Goal: Information Seeking & Learning: Learn about a topic

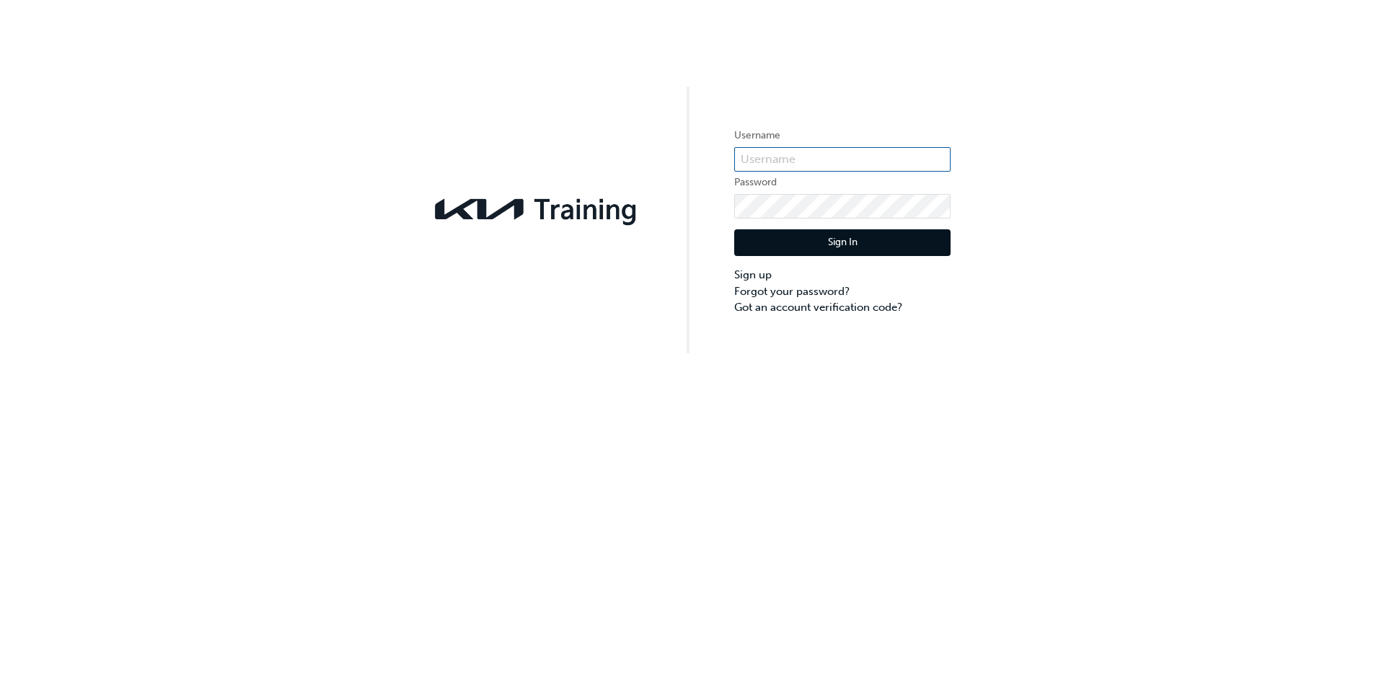
click at [847, 163] on input "text" at bounding box center [842, 159] width 216 height 25
type input "KAU84677G7"
click at [870, 244] on button "Sign In" at bounding box center [842, 242] width 216 height 27
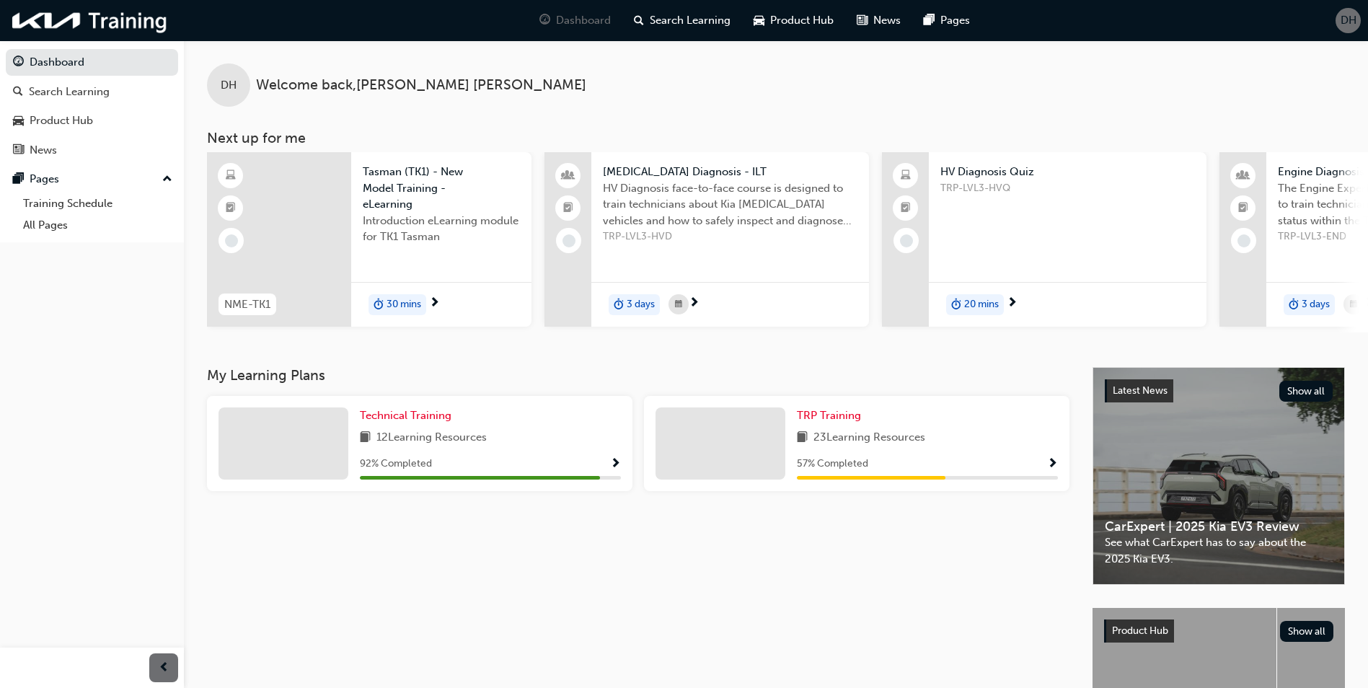
click at [397, 182] on span "Tasman (TK1) - New Model Training - eLearning" at bounding box center [441, 188] width 157 height 49
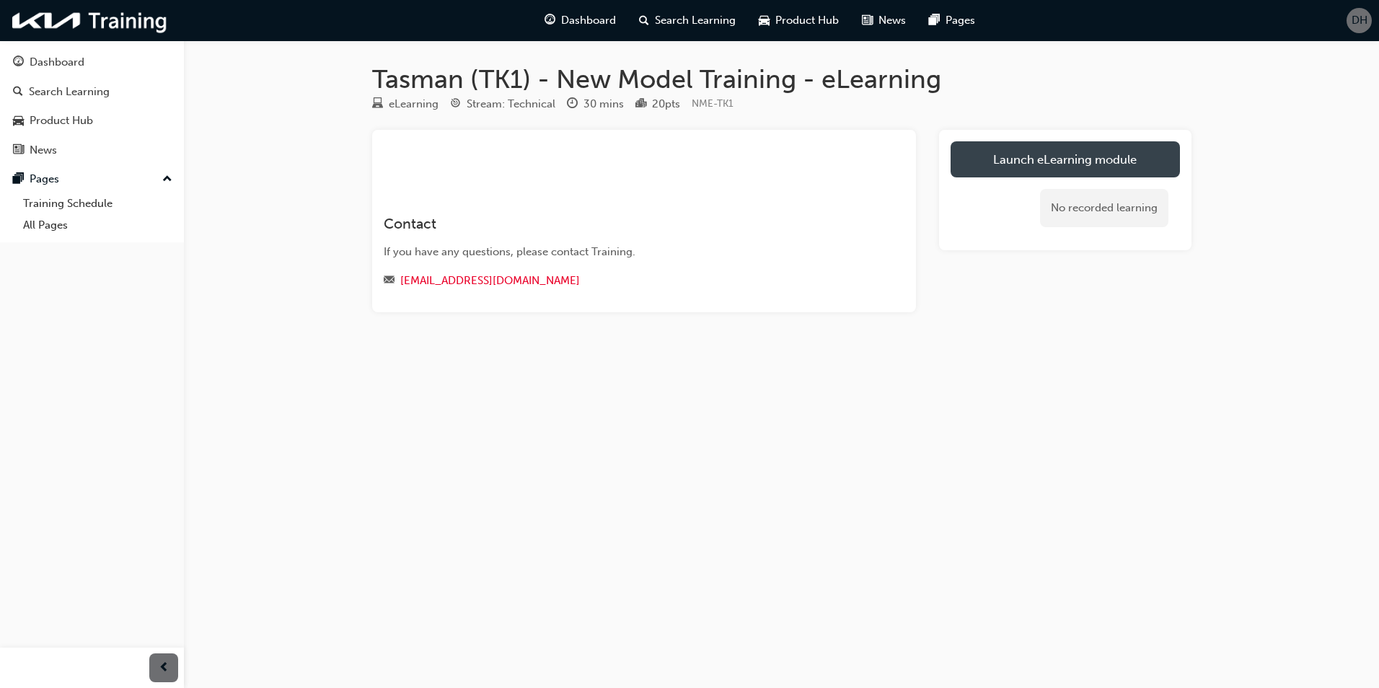
click at [1061, 157] on link "Launch eLearning module" at bounding box center [1064, 159] width 229 height 36
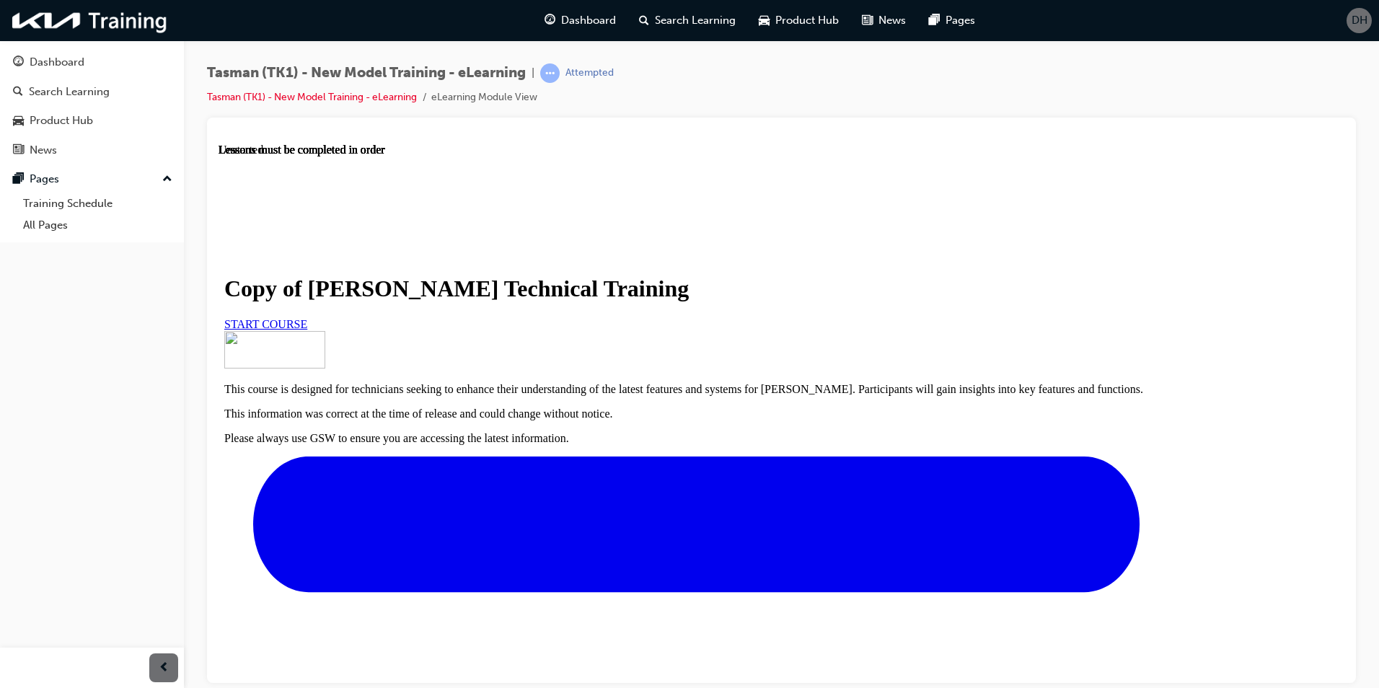
scroll to position [548, 0]
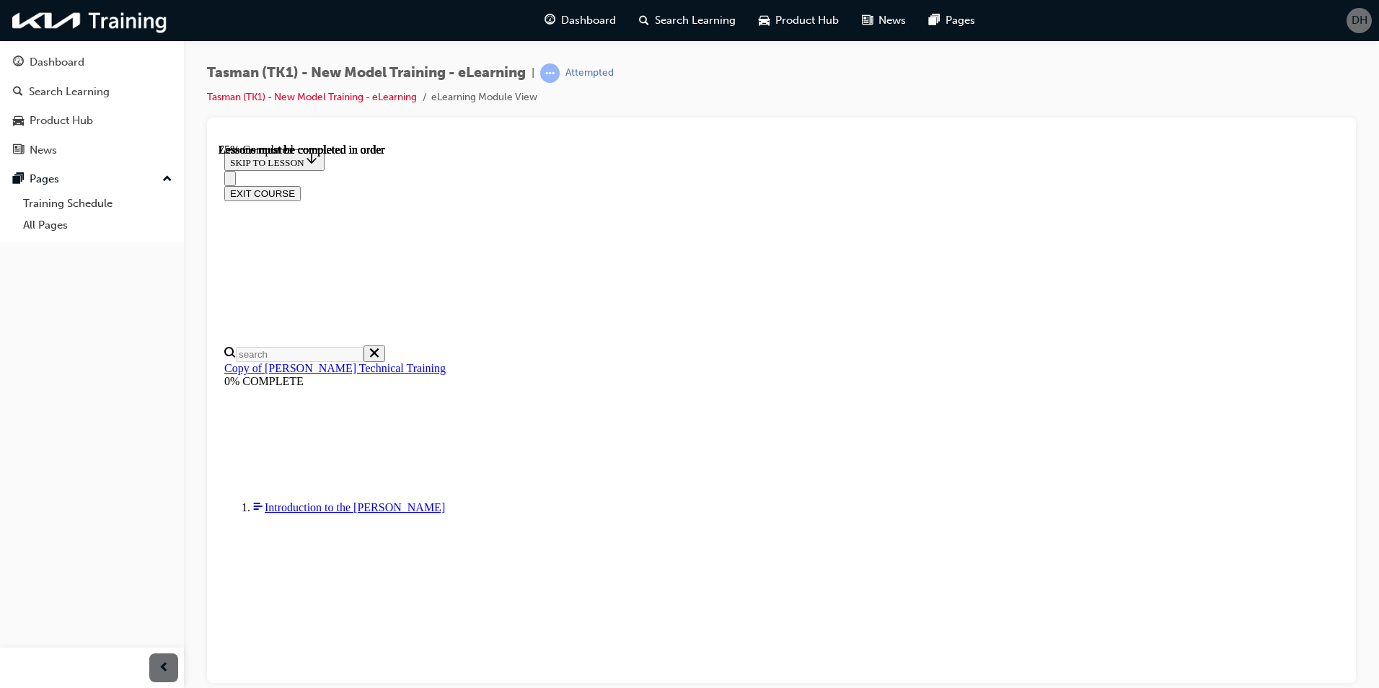
scroll to position [483, 0]
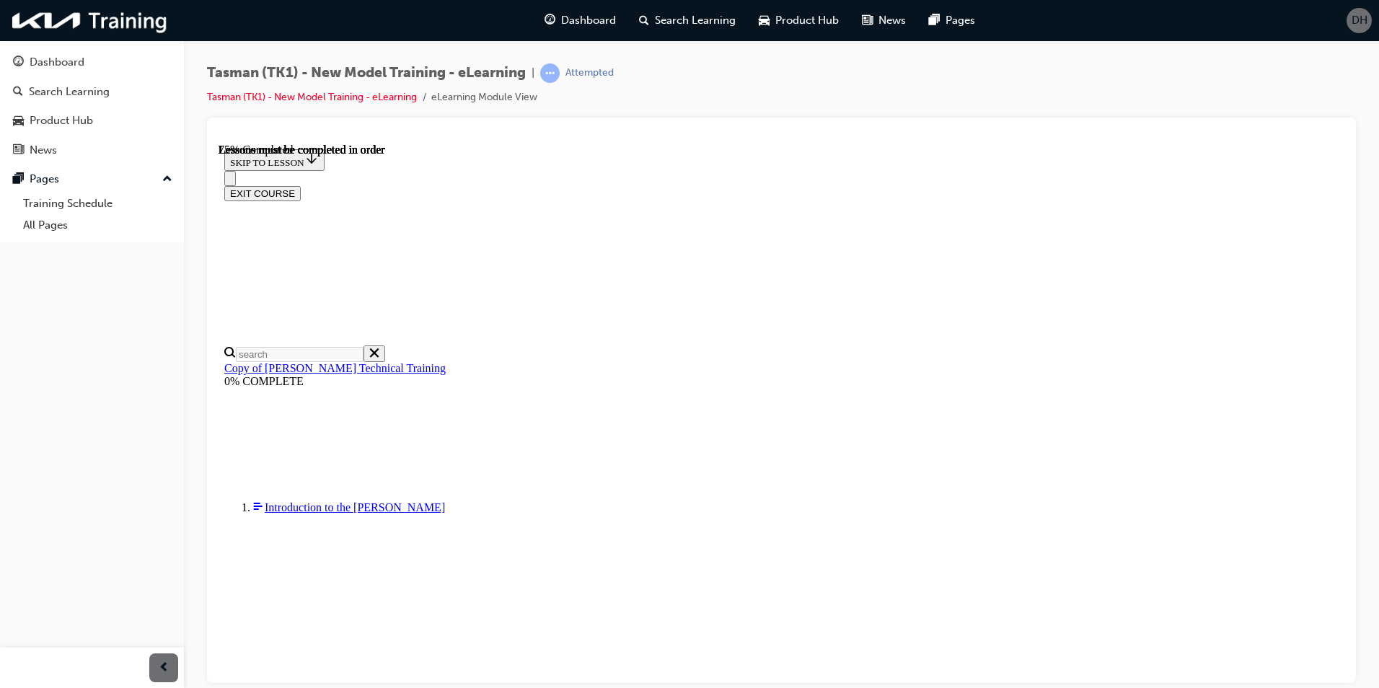
scroll to position [772, 0]
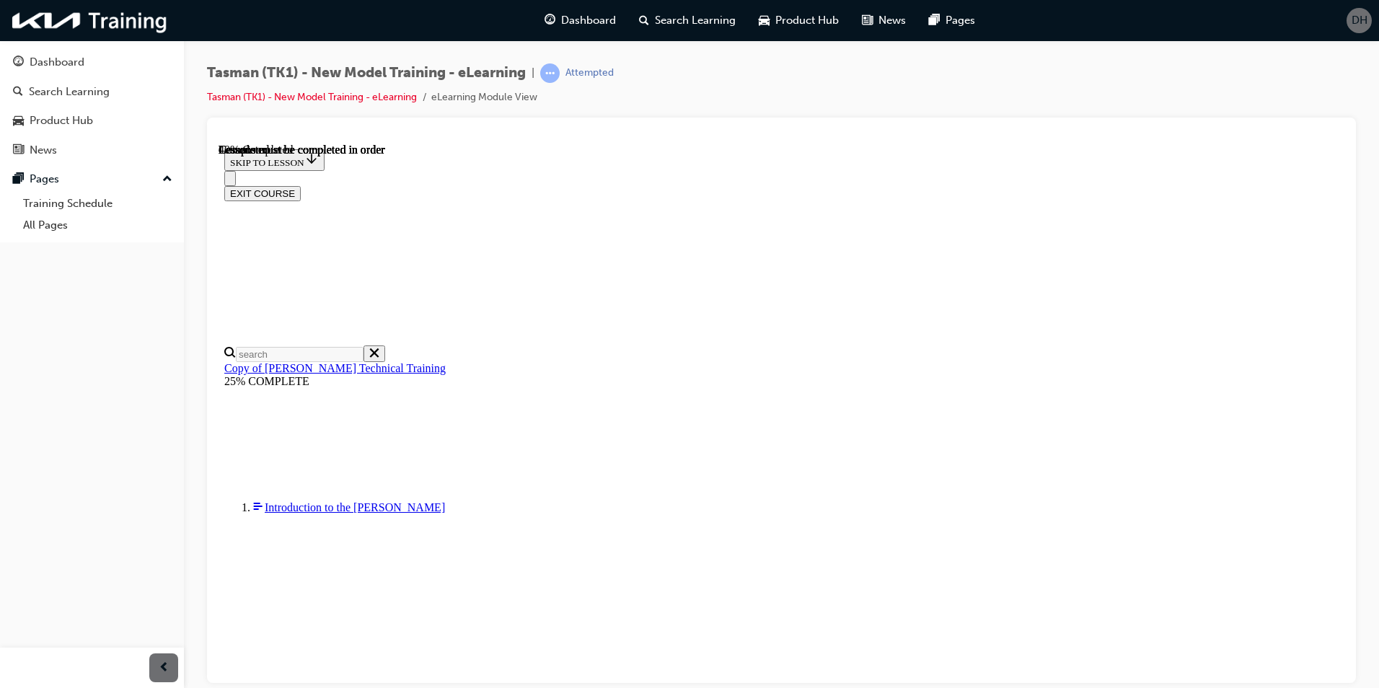
scroll to position [555, 0]
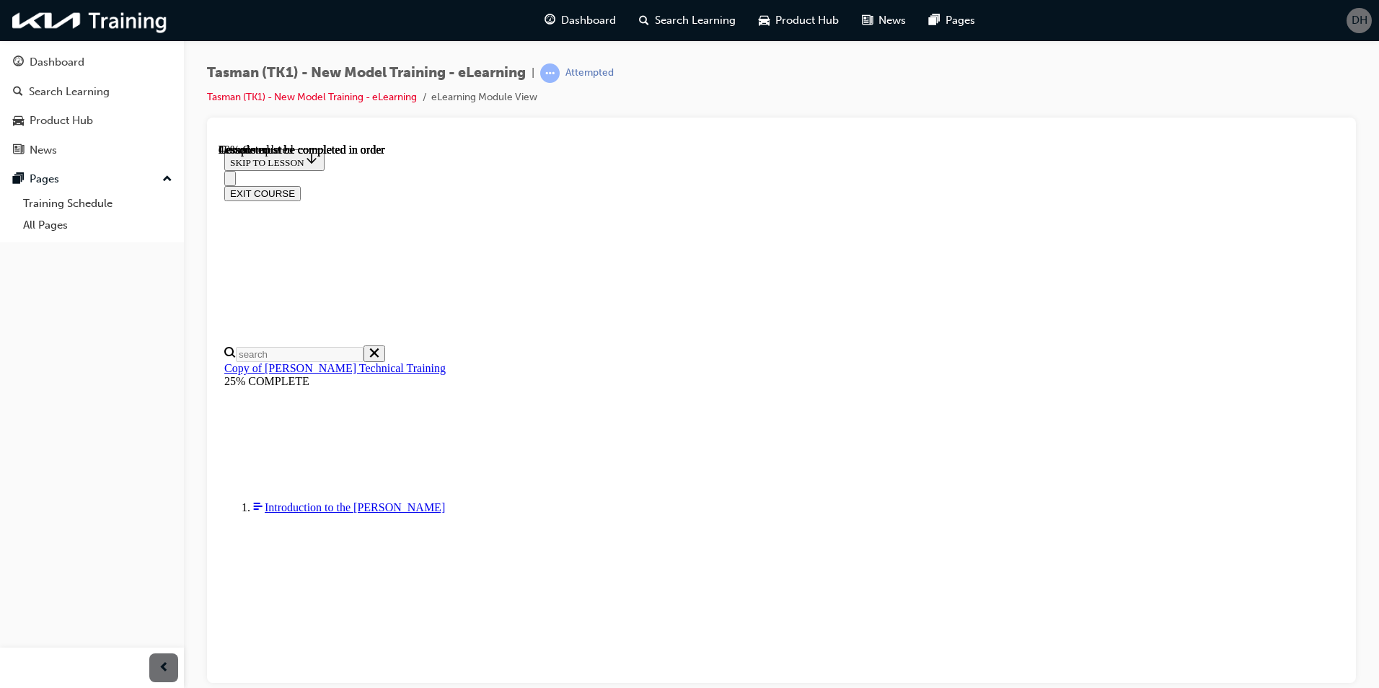
drag, startPoint x: 983, startPoint y: 611, endPoint x: 976, endPoint y: 604, distance: 10.2
drag, startPoint x: 976, startPoint y: 604, endPoint x: 955, endPoint y: 578, distance: 33.3
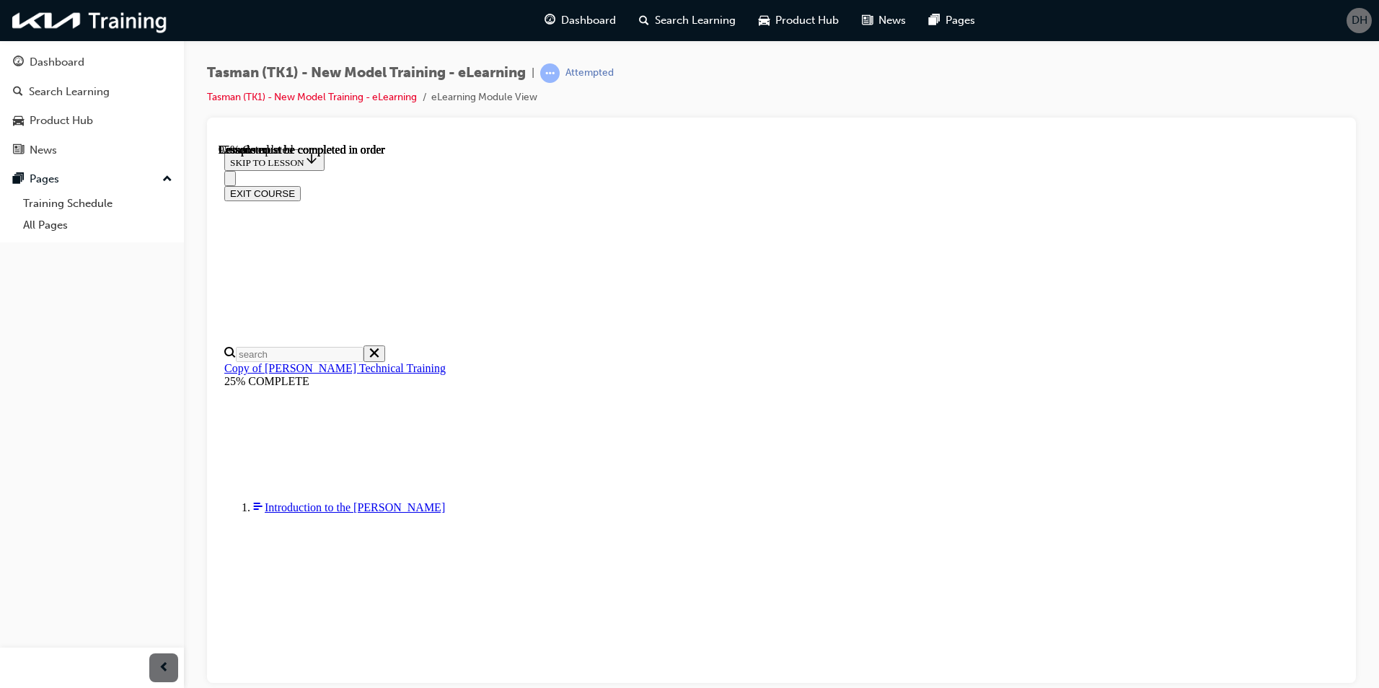
scroll to position [3800, 0]
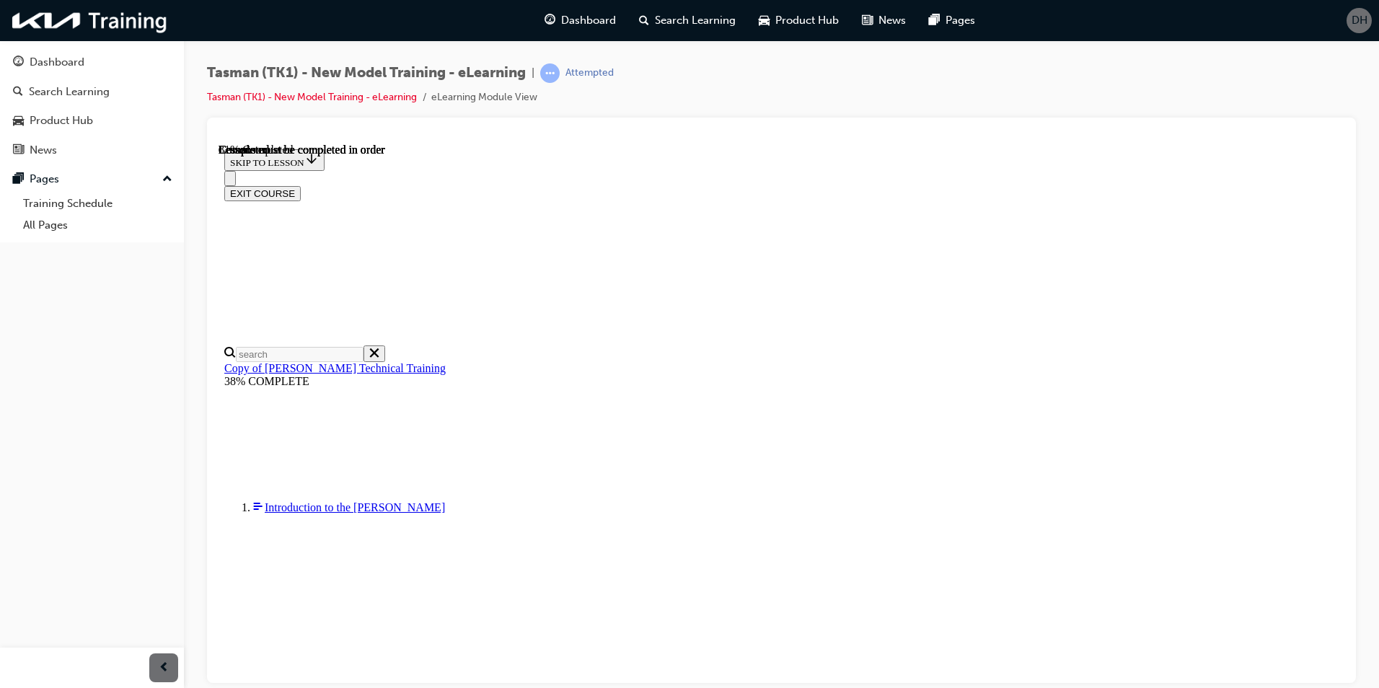
scroll to position [2682, 0]
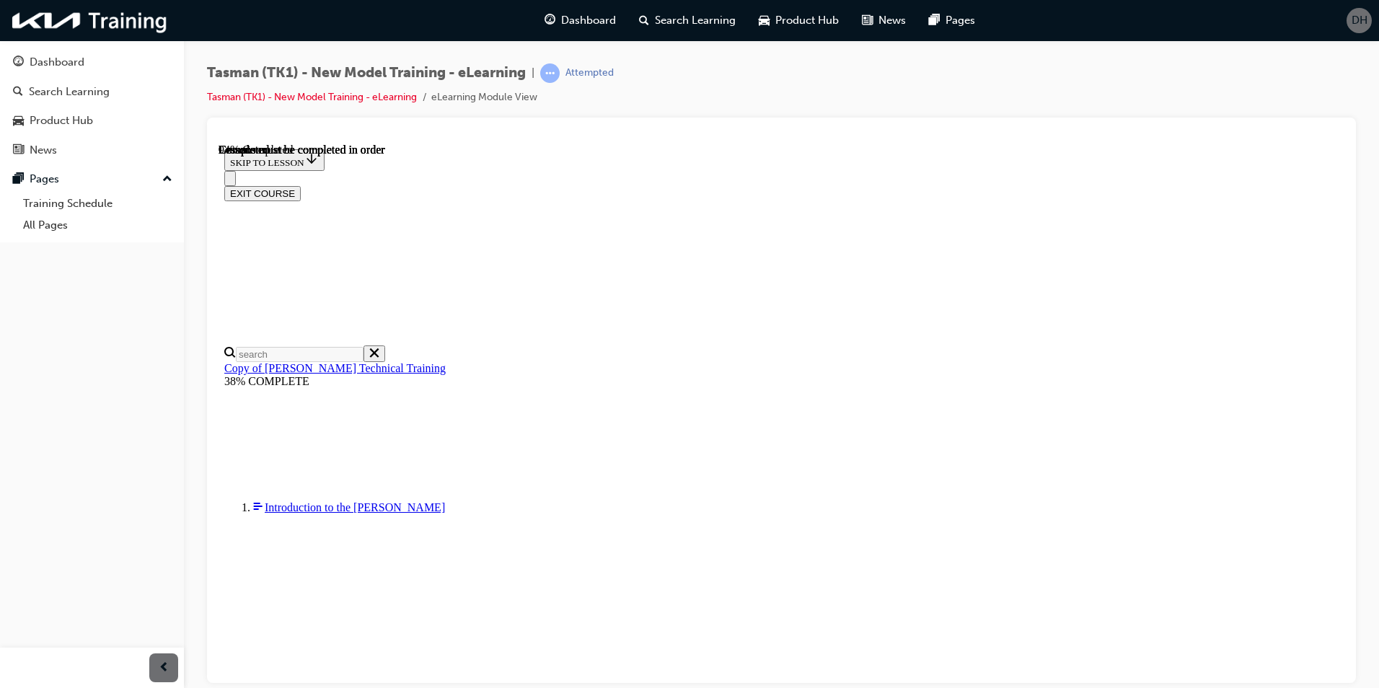
scroll to position [3853, 0]
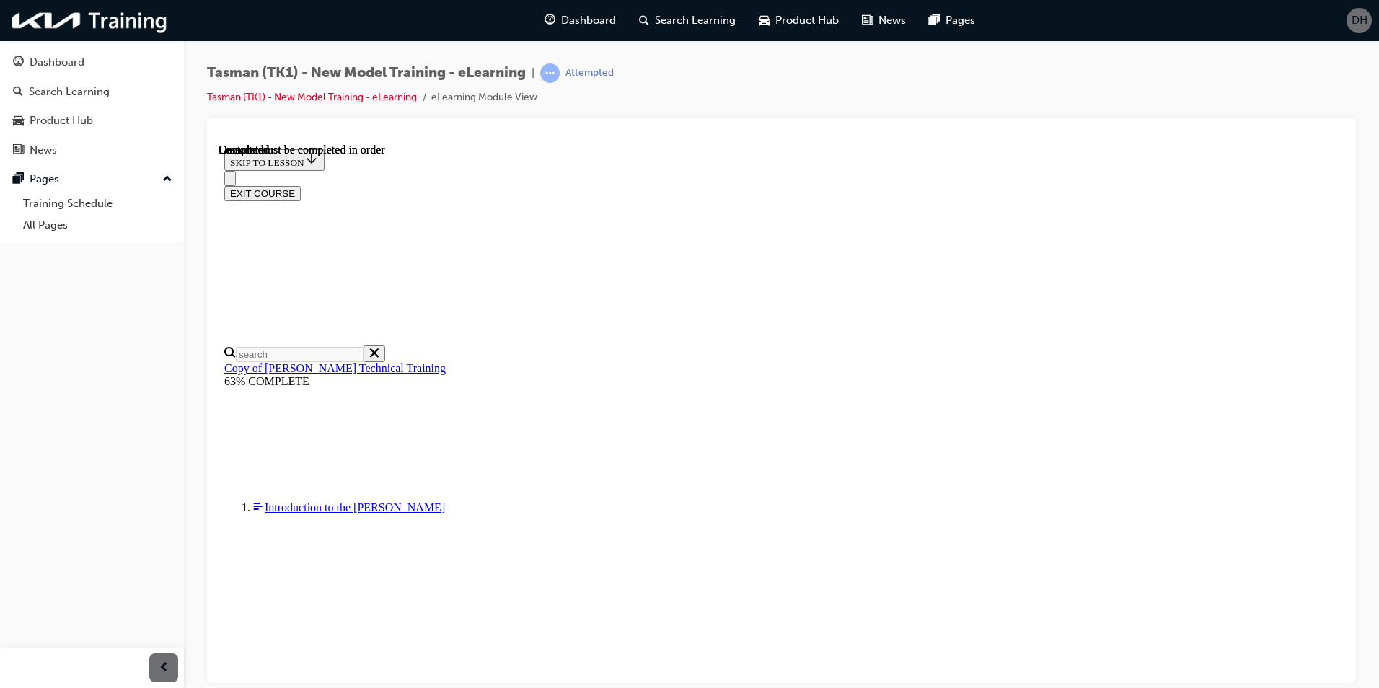
scroll to position [162, 0]
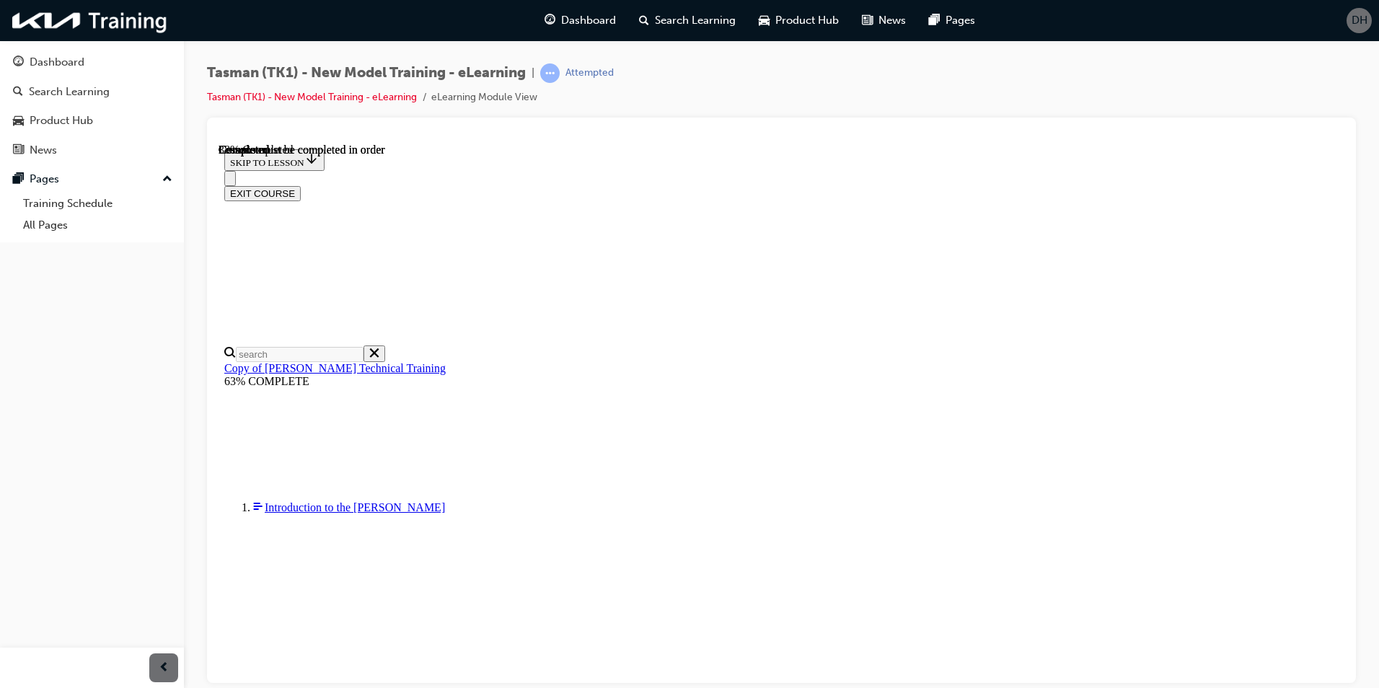
drag, startPoint x: 812, startPoint y: 172, endPoint x: 810, endPoint y: 180, distance: 7.5
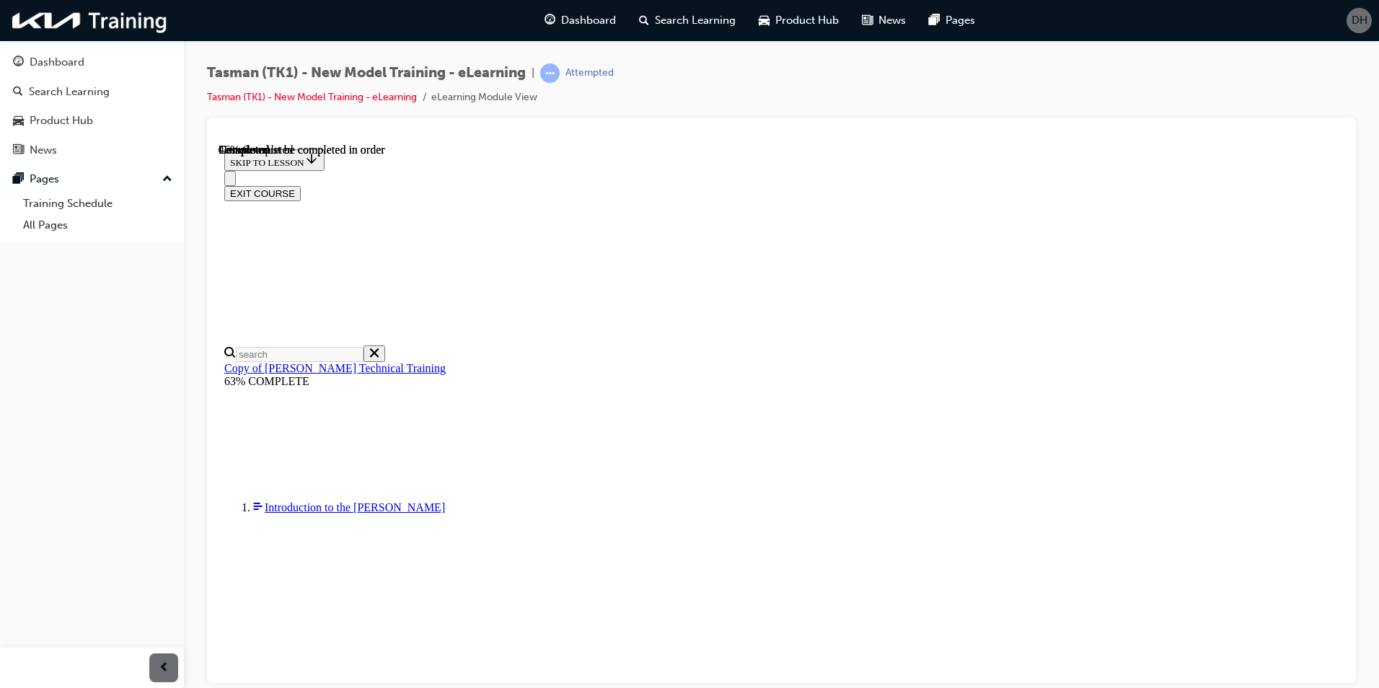
scroll to position [1865, 0]
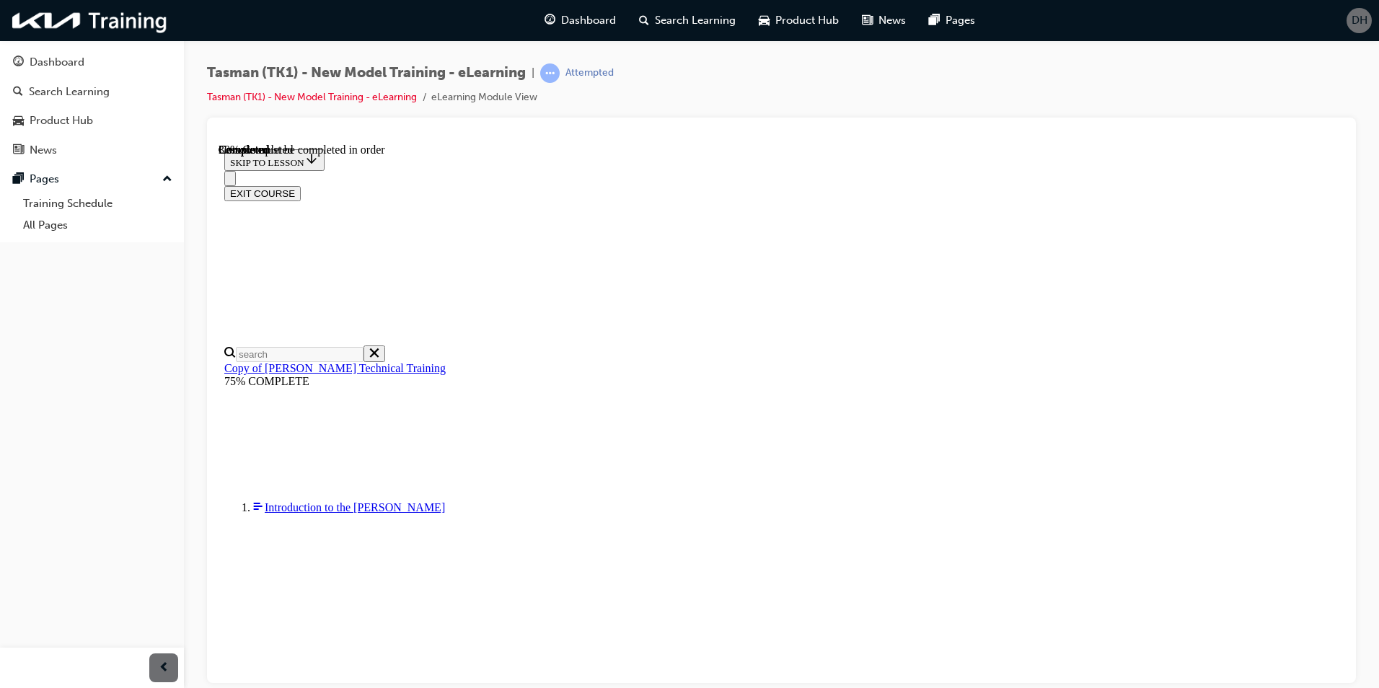
scroll to position [1421, 0]
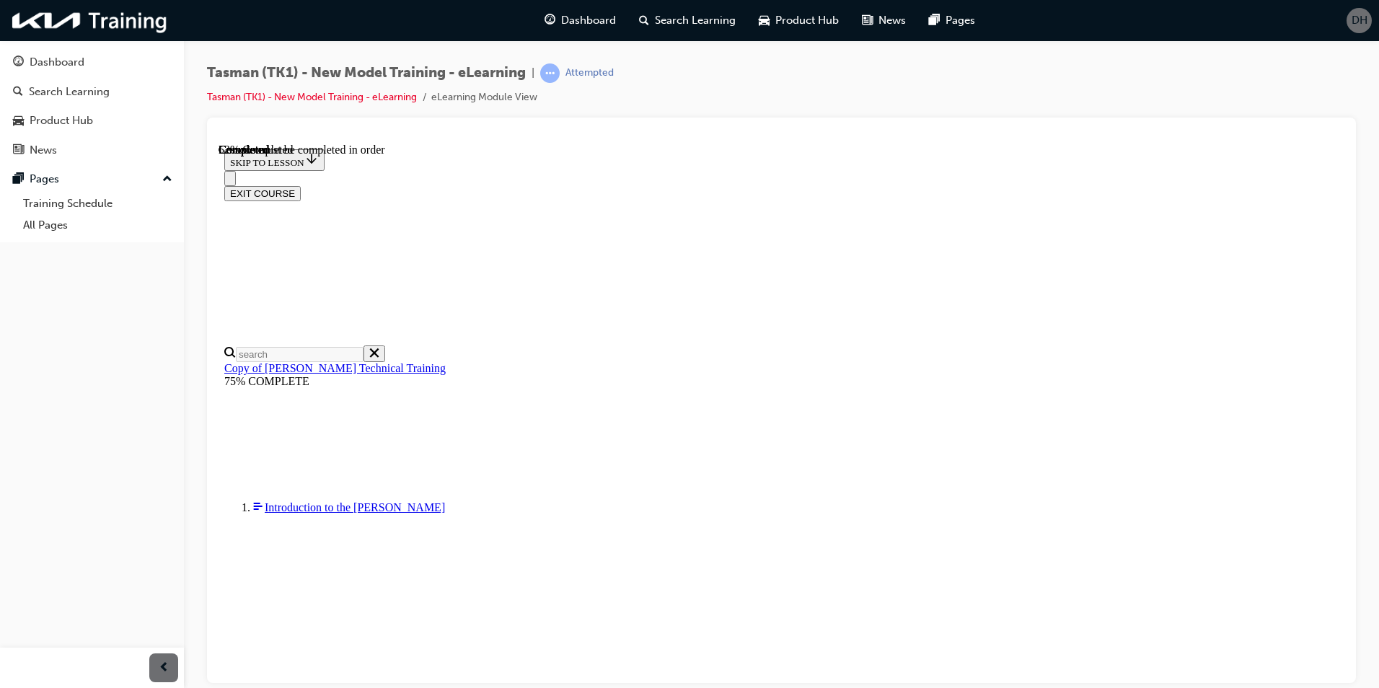
scroll to position [3728, 0]
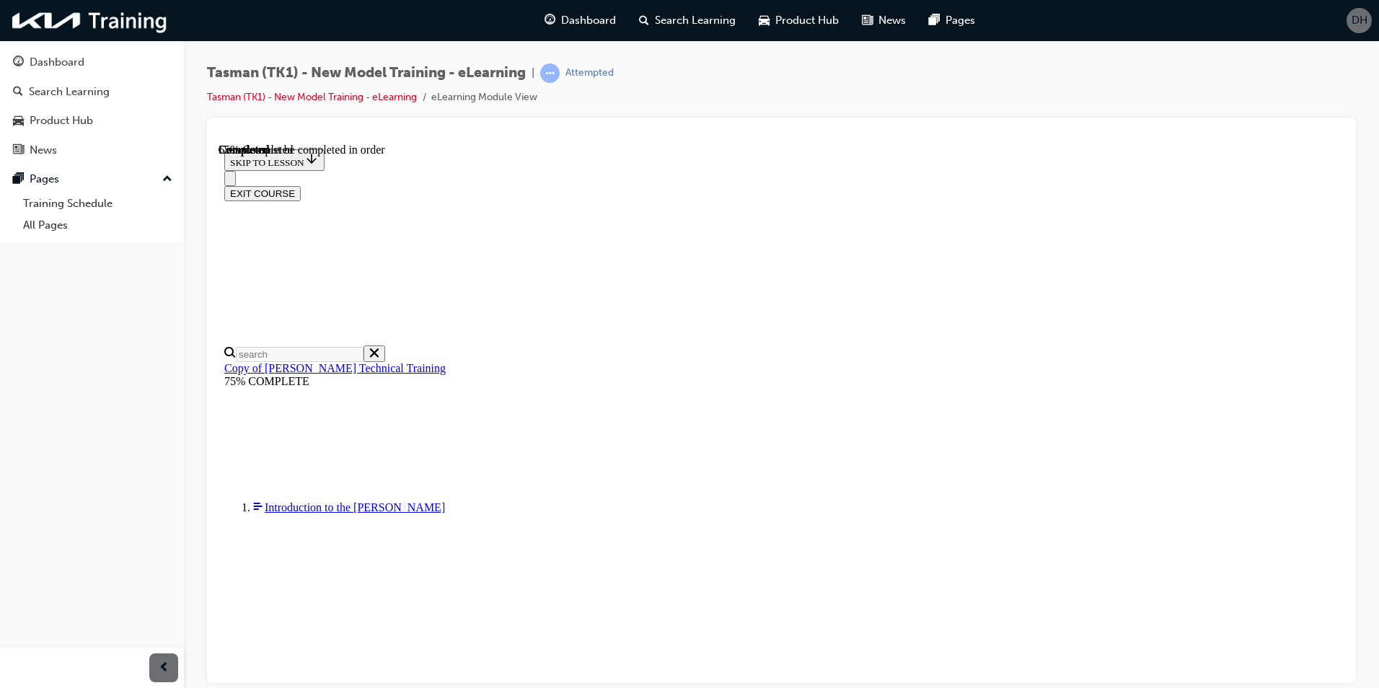
drag, startPoint x: 899, startPoint y: 586, endPoint x: 919, endPoint y: 580, distance: 21.2
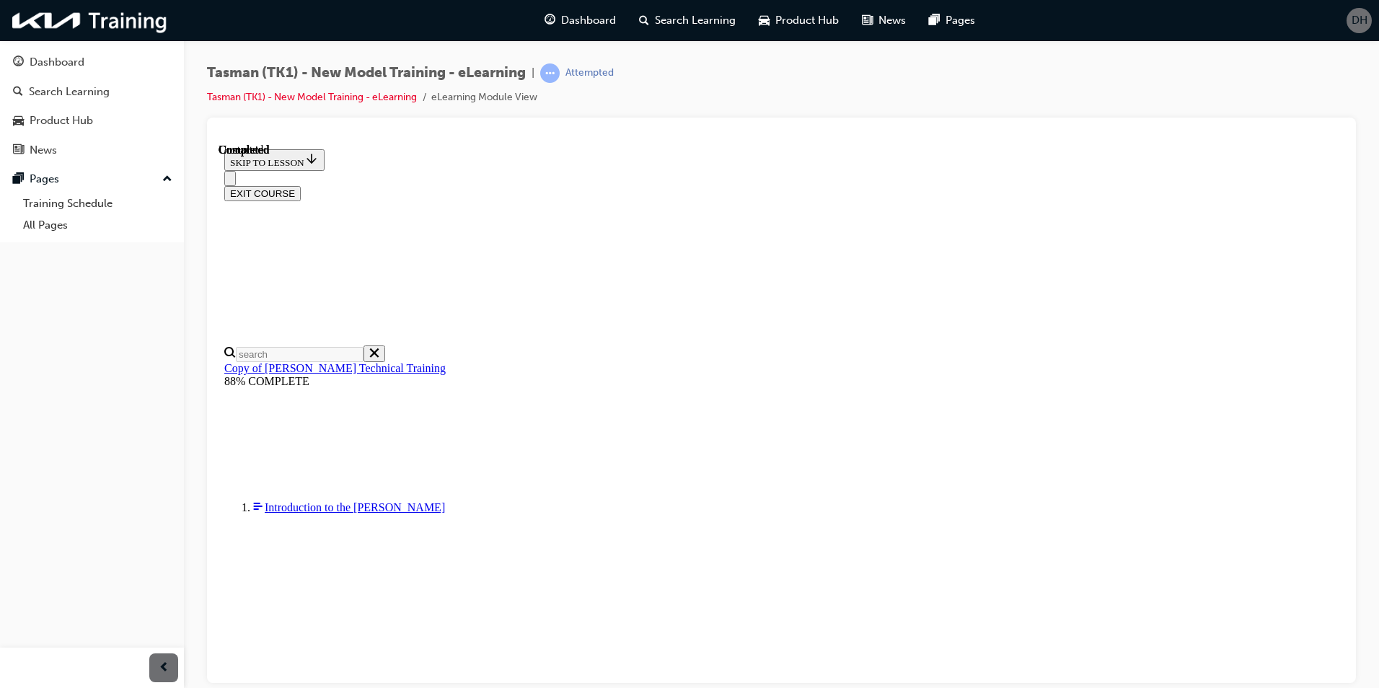
scroll to position [50, 0]
radio input "true"
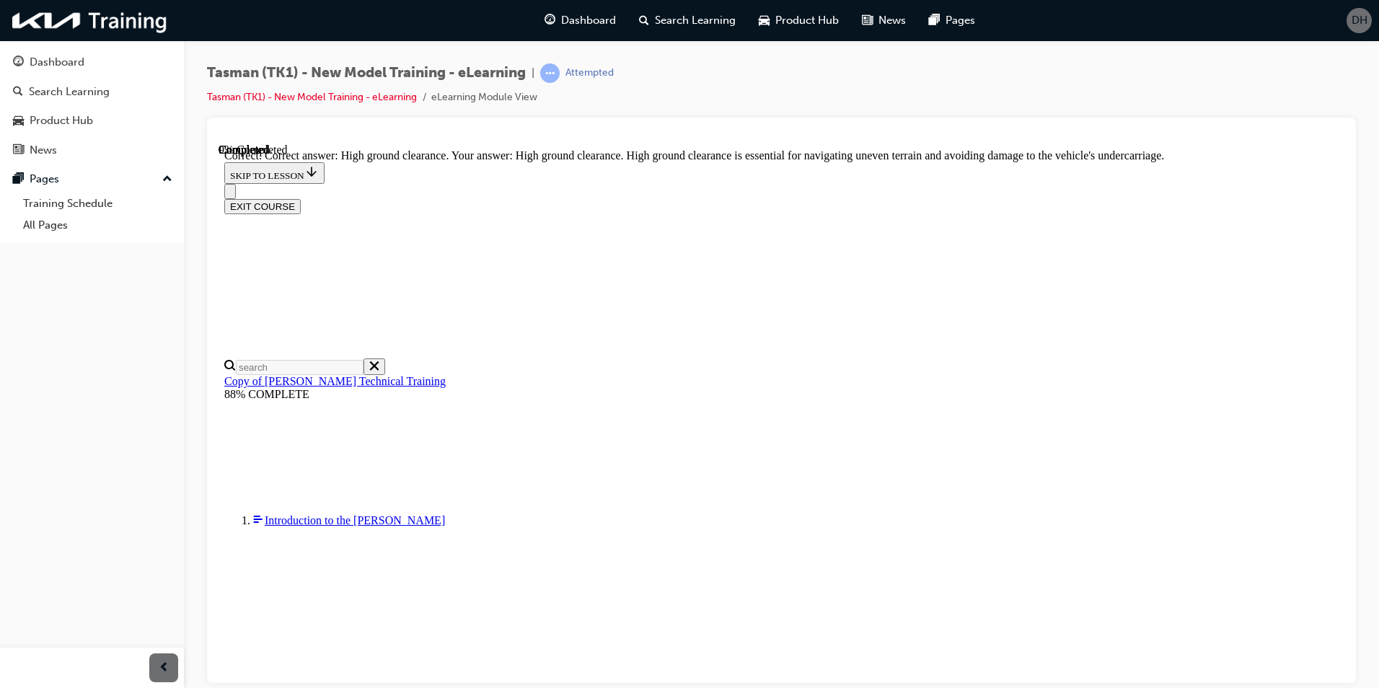
scroll to position [281, 0]
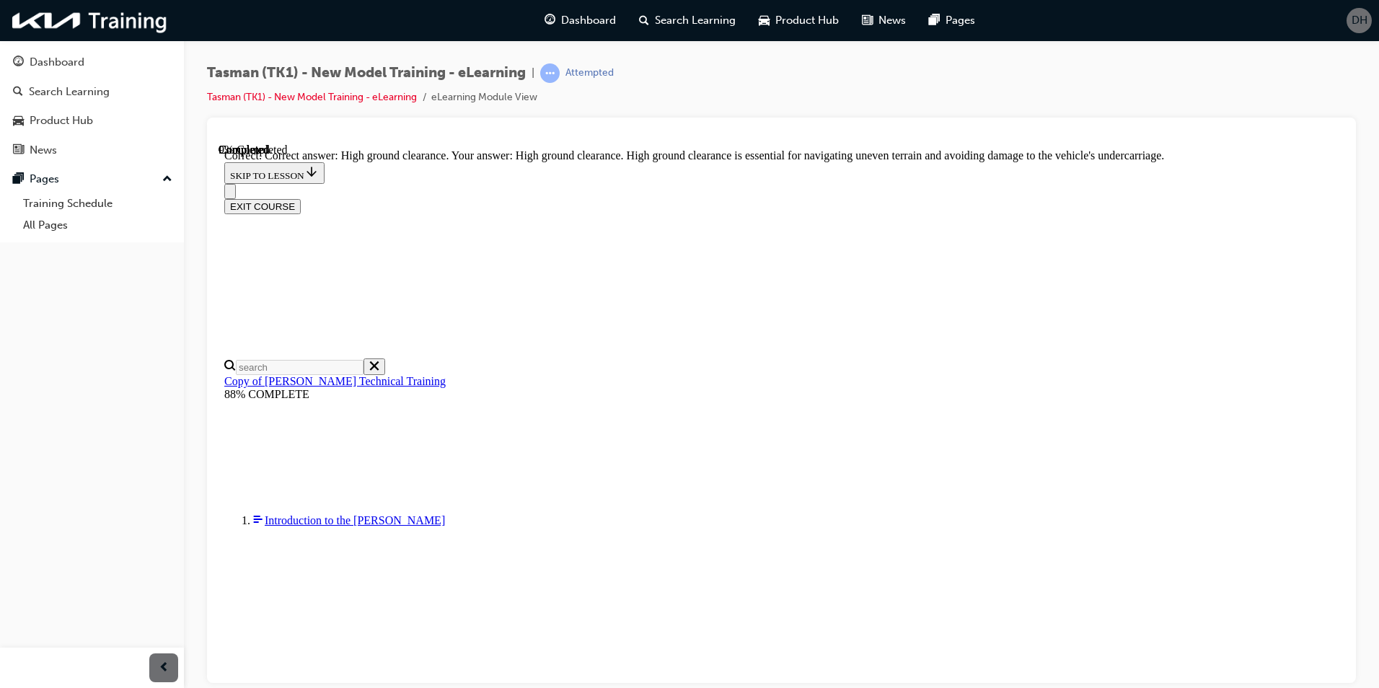
radio input "true"
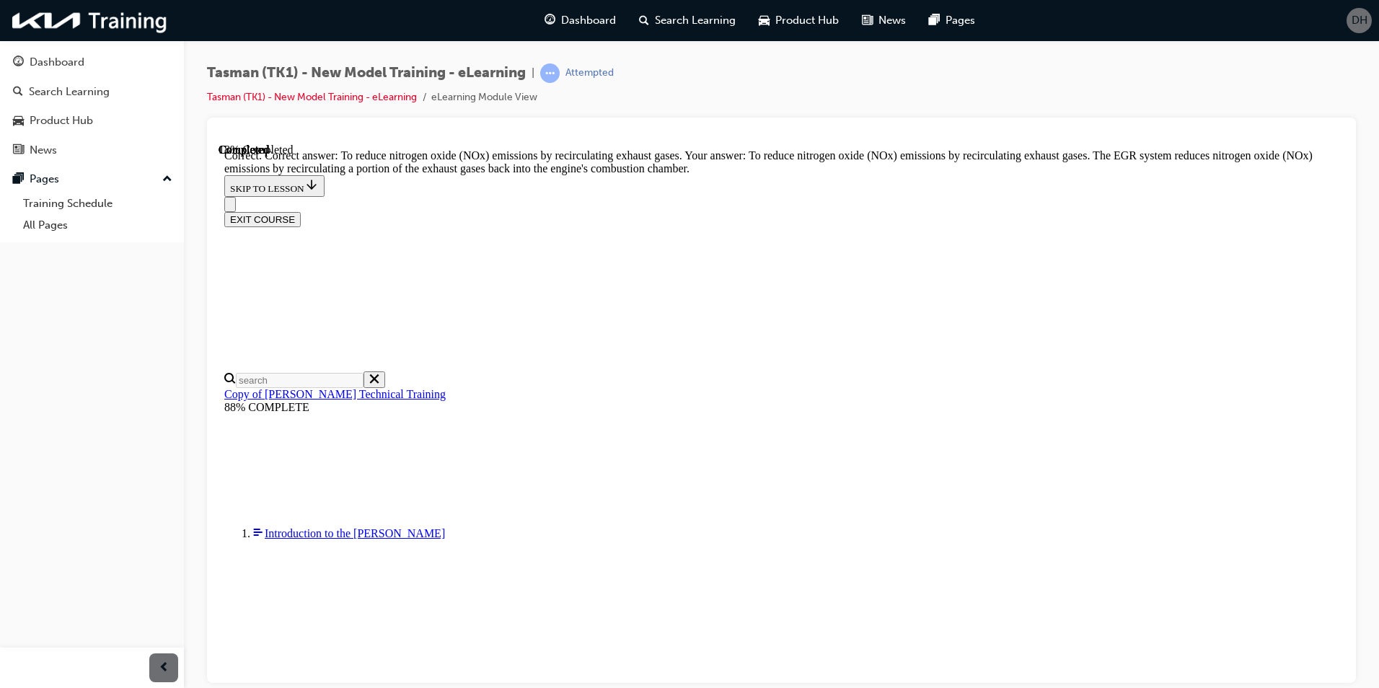
scroll to position [265, 0]
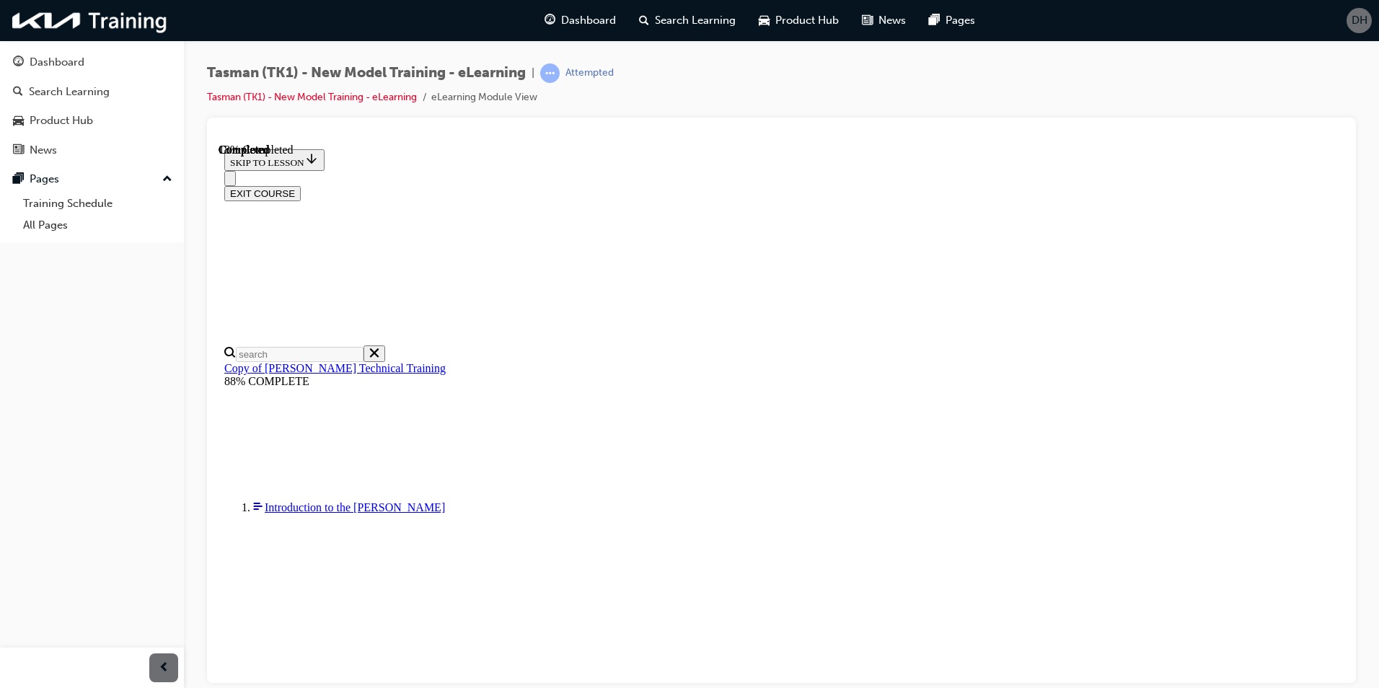
scroll to position [115, 0]
radio input "true"
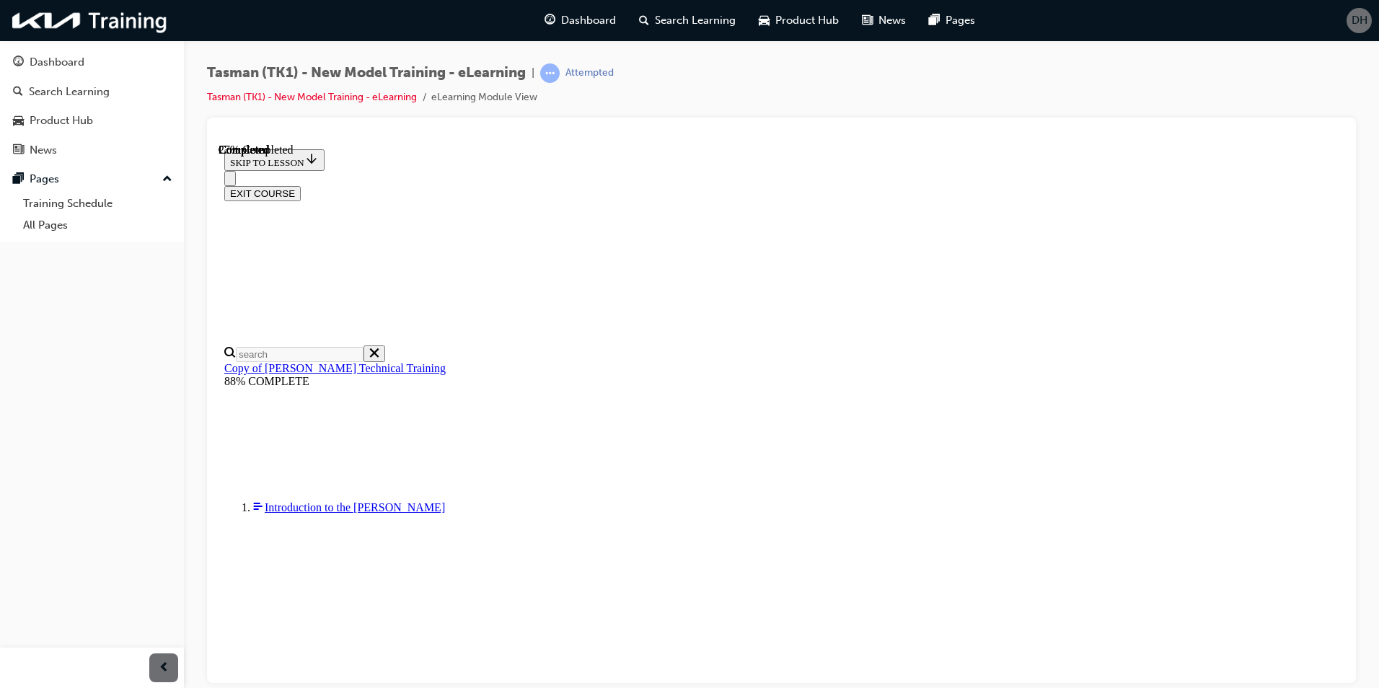
radio input "true"
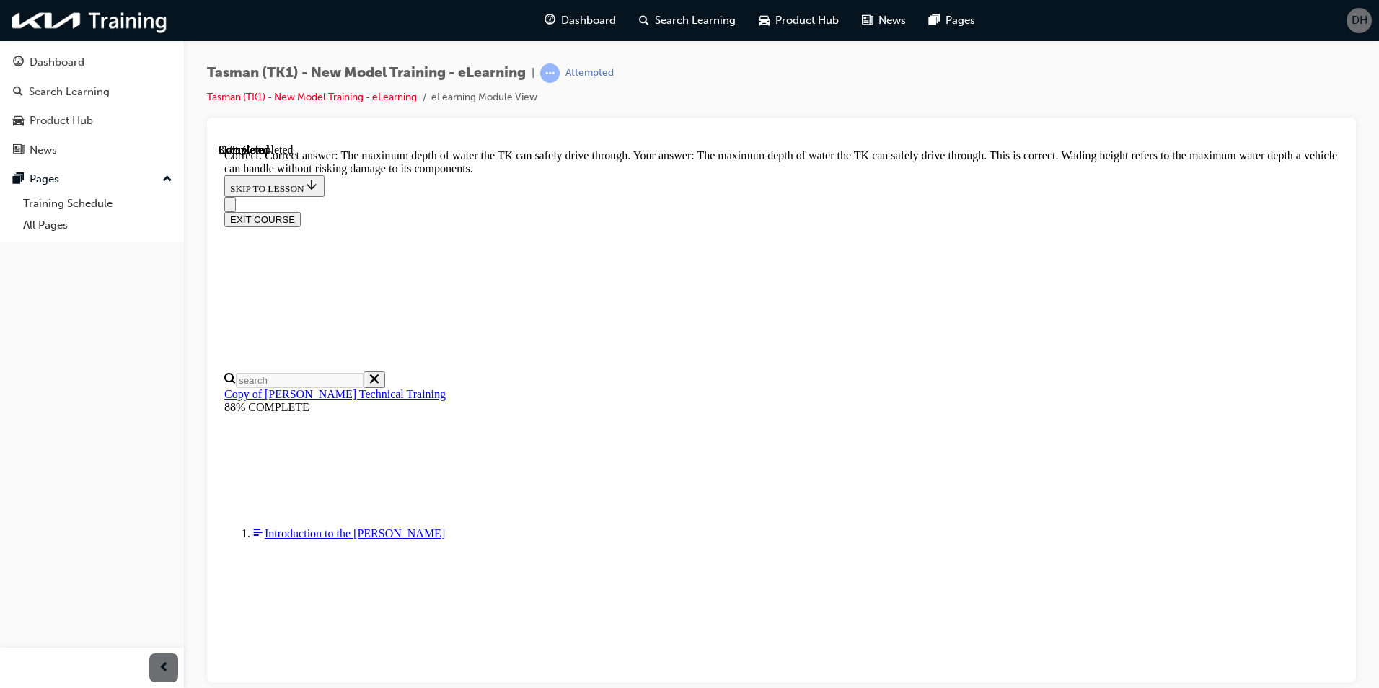
scroll to position [265, 0]
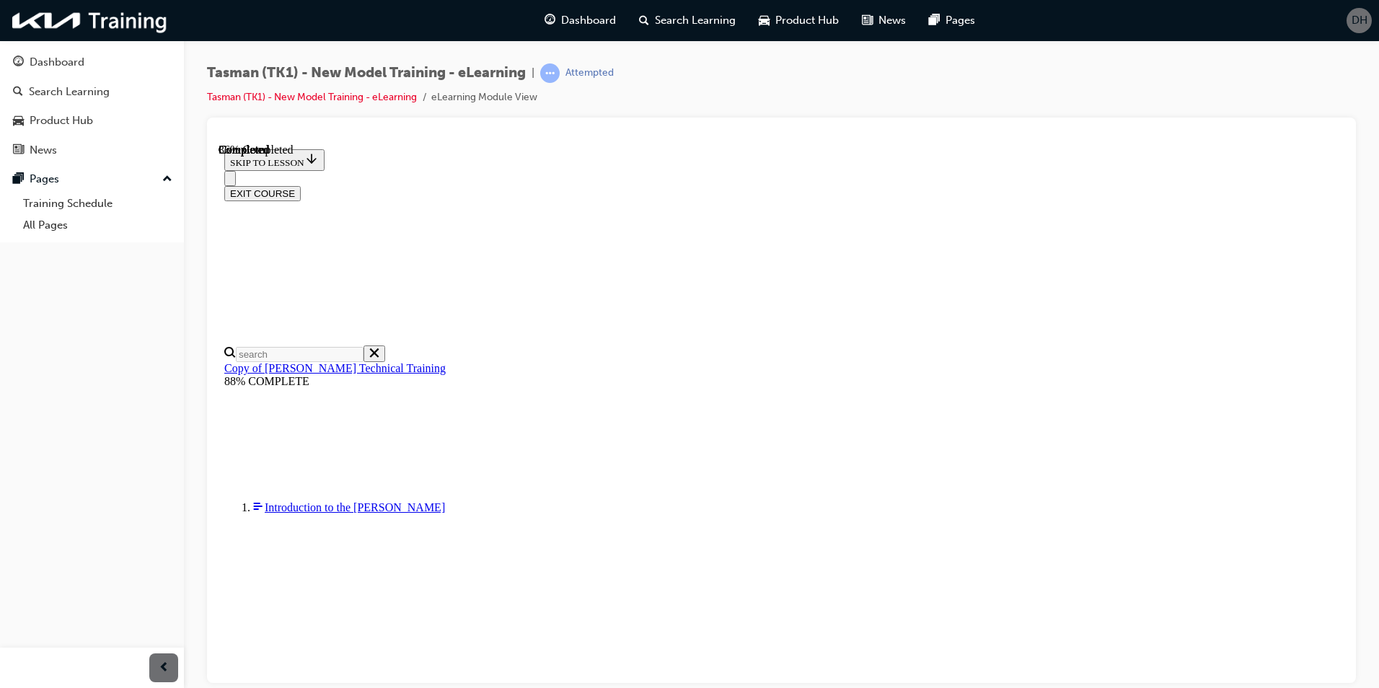
scroll to position [115, 0]
radio input "true"
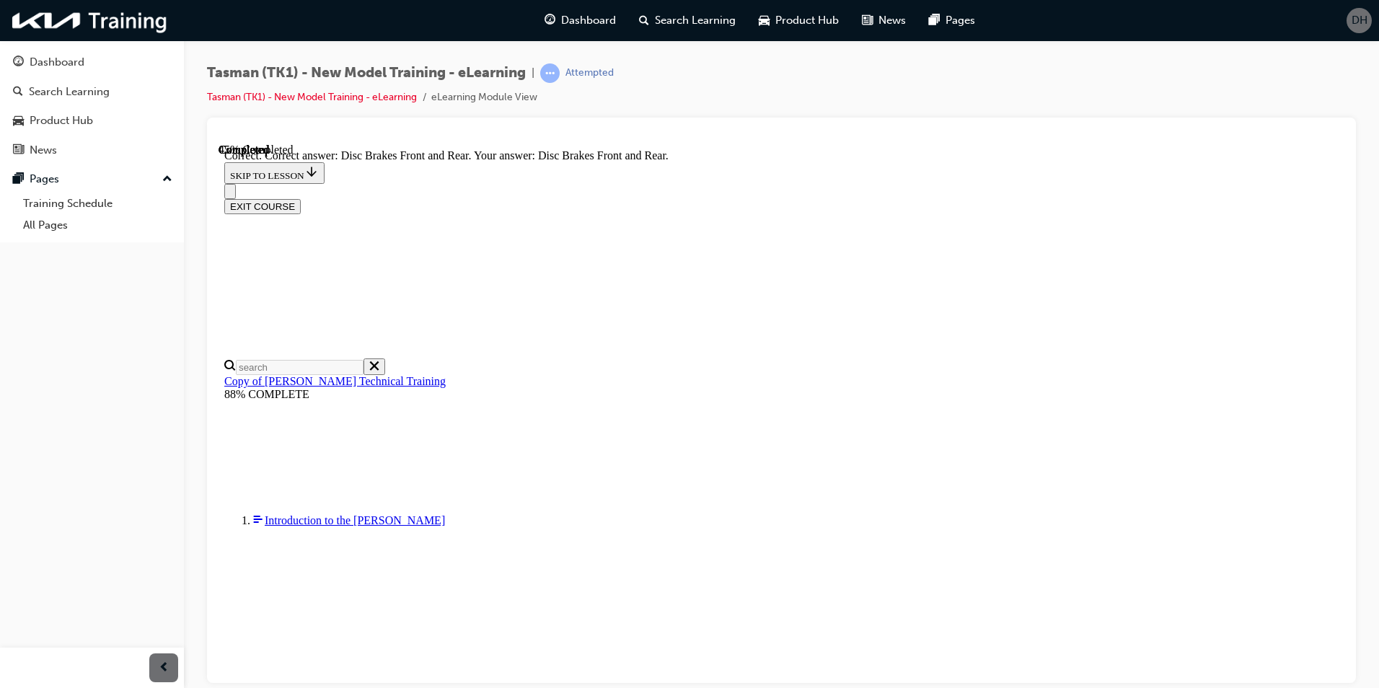
scroll to position [203, 0]
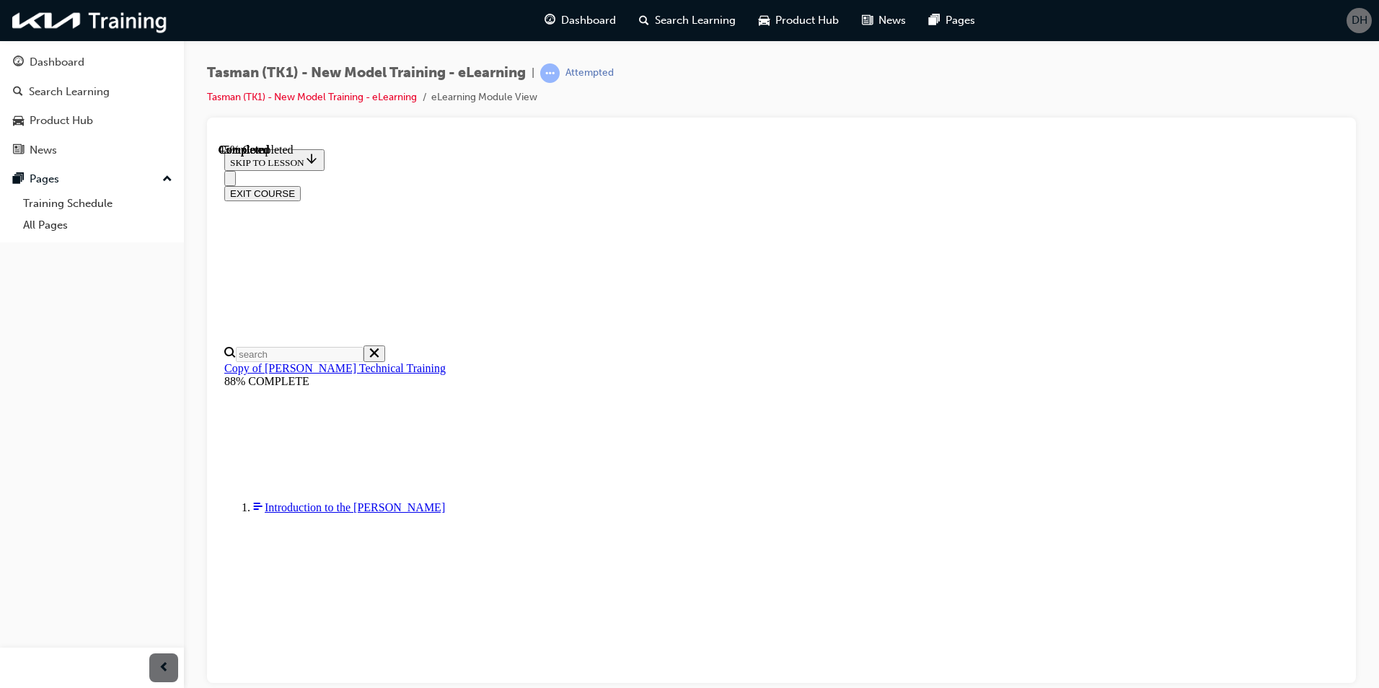
radio input "true"
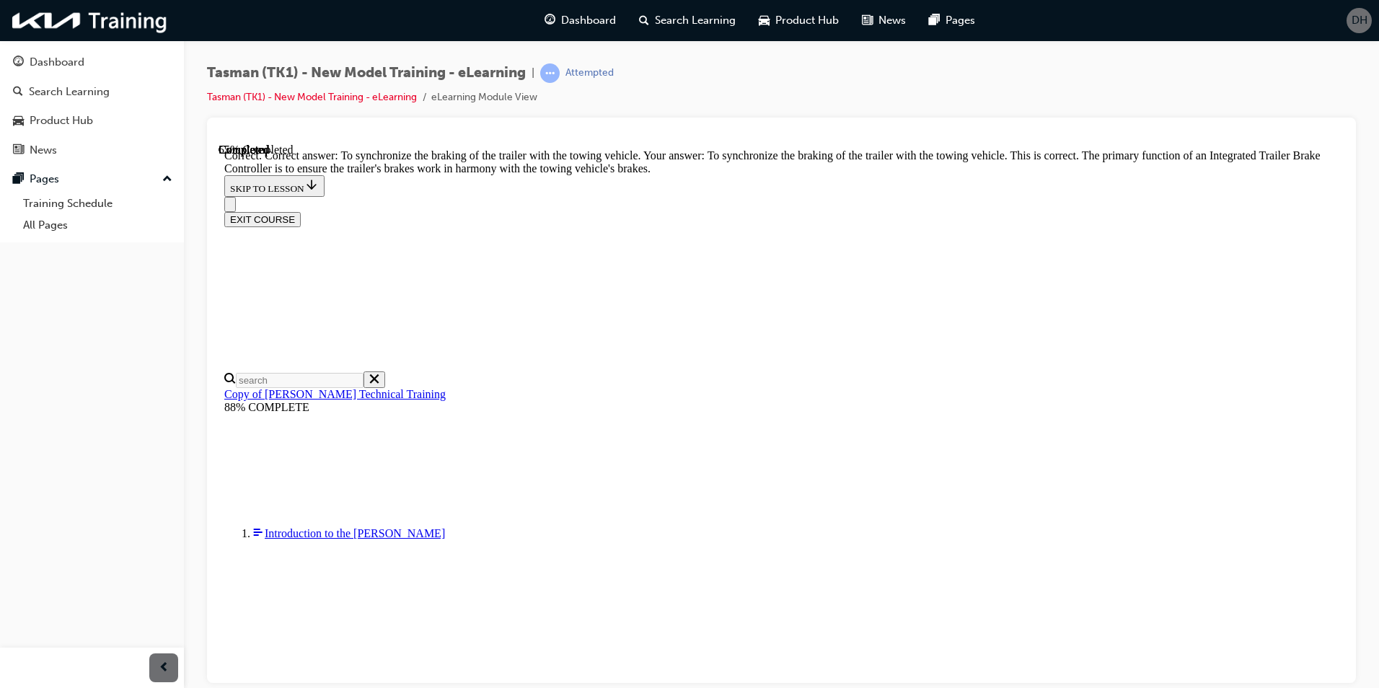
scroll to position [265, 0]
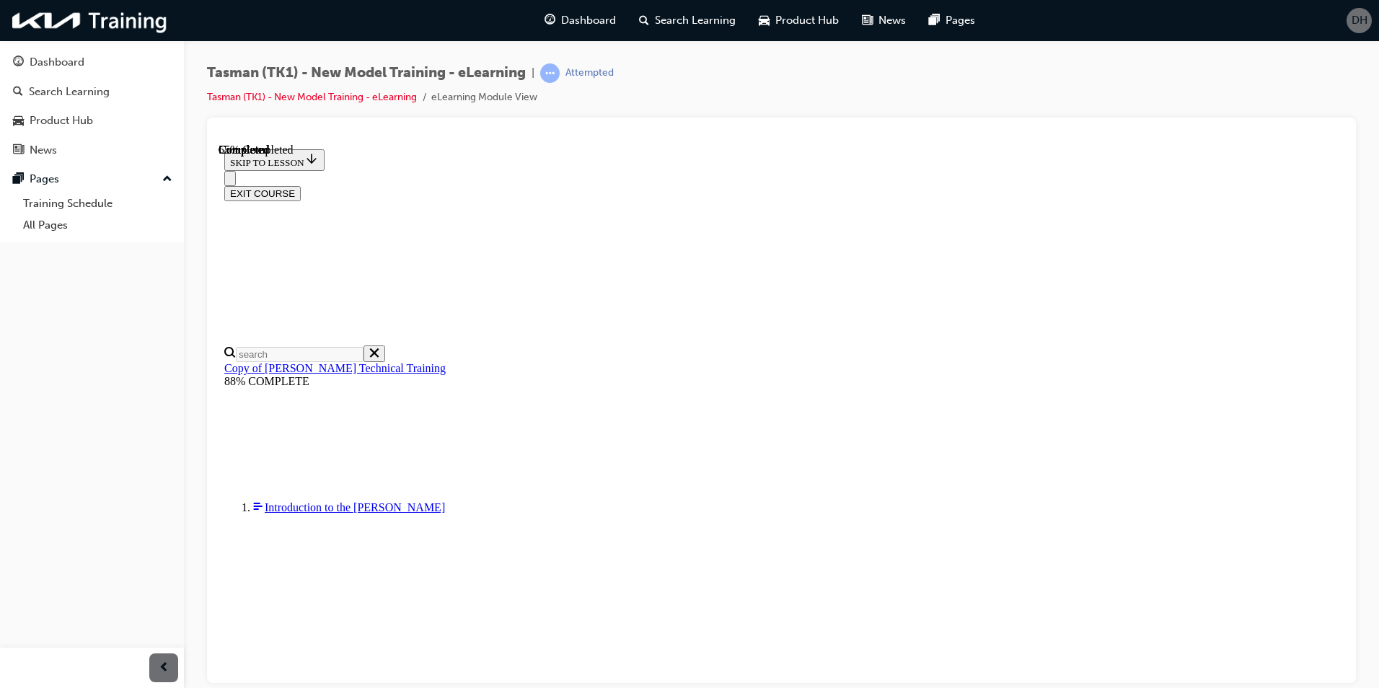
scroll to position [153, 0]
checkbox input "true"
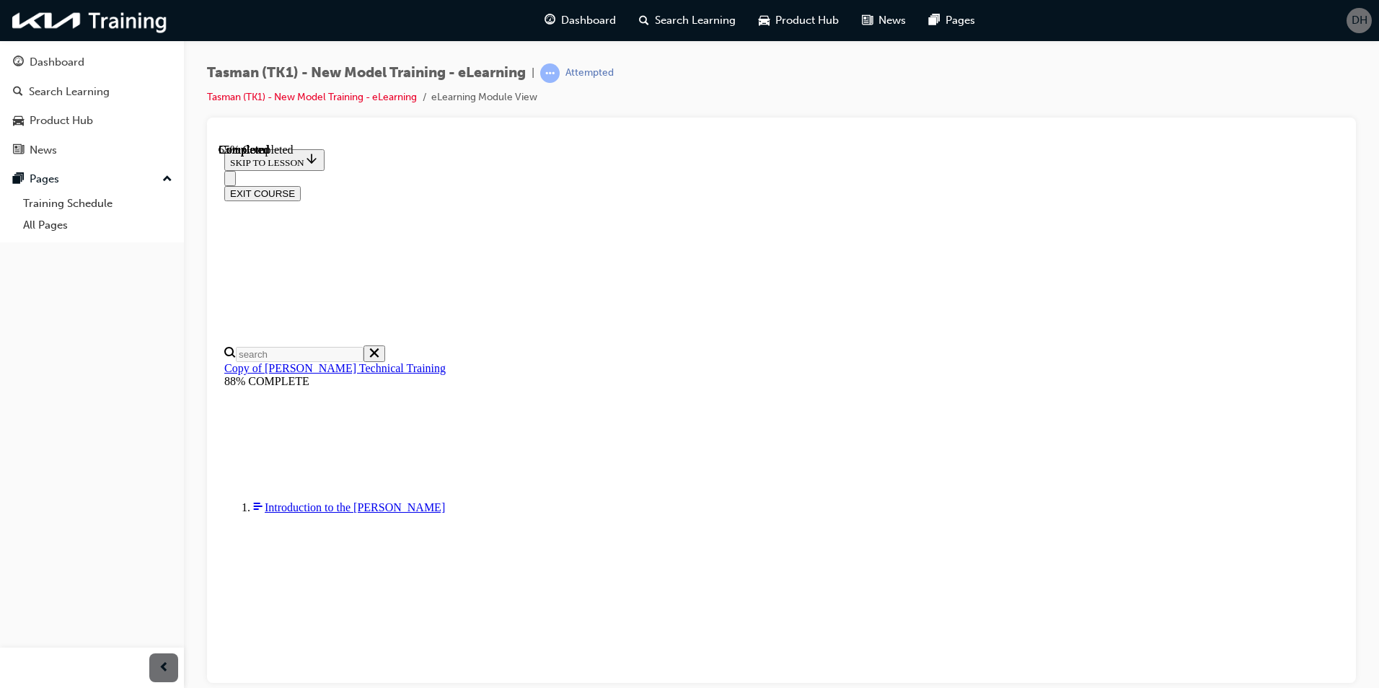
checkbox input "true"
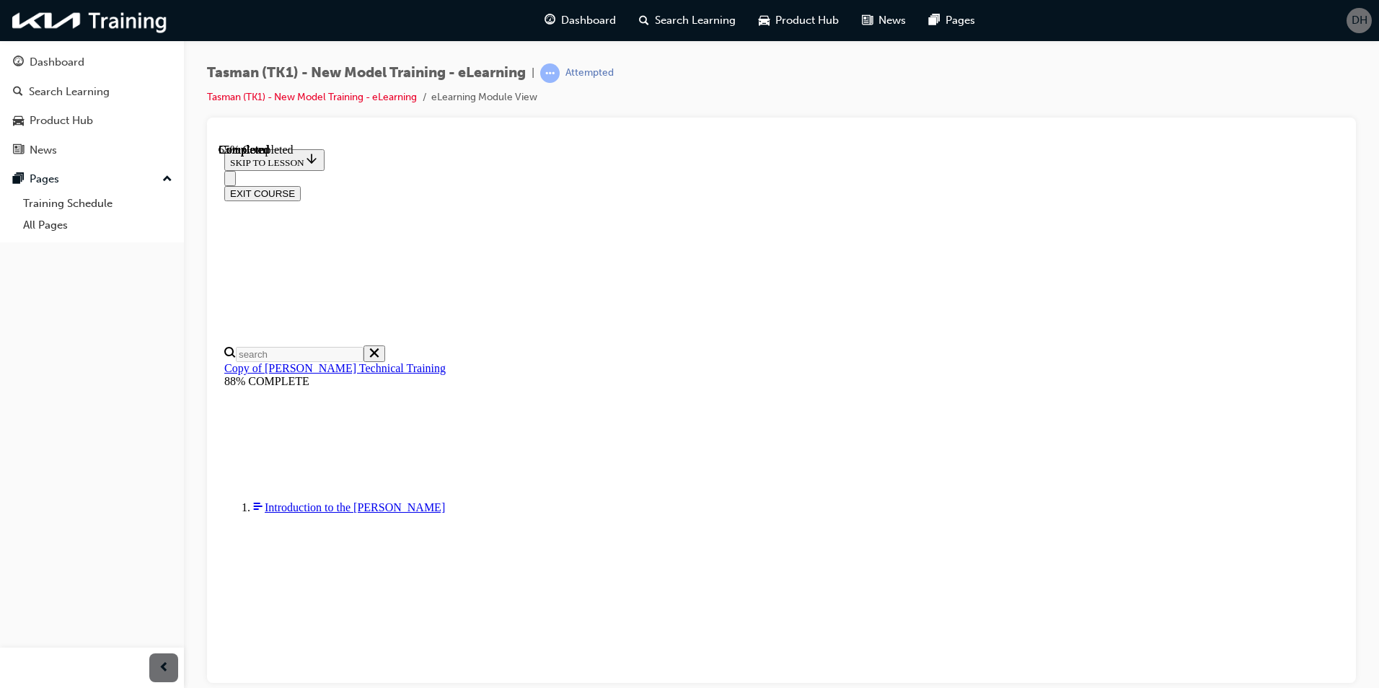
checkbox input "true"
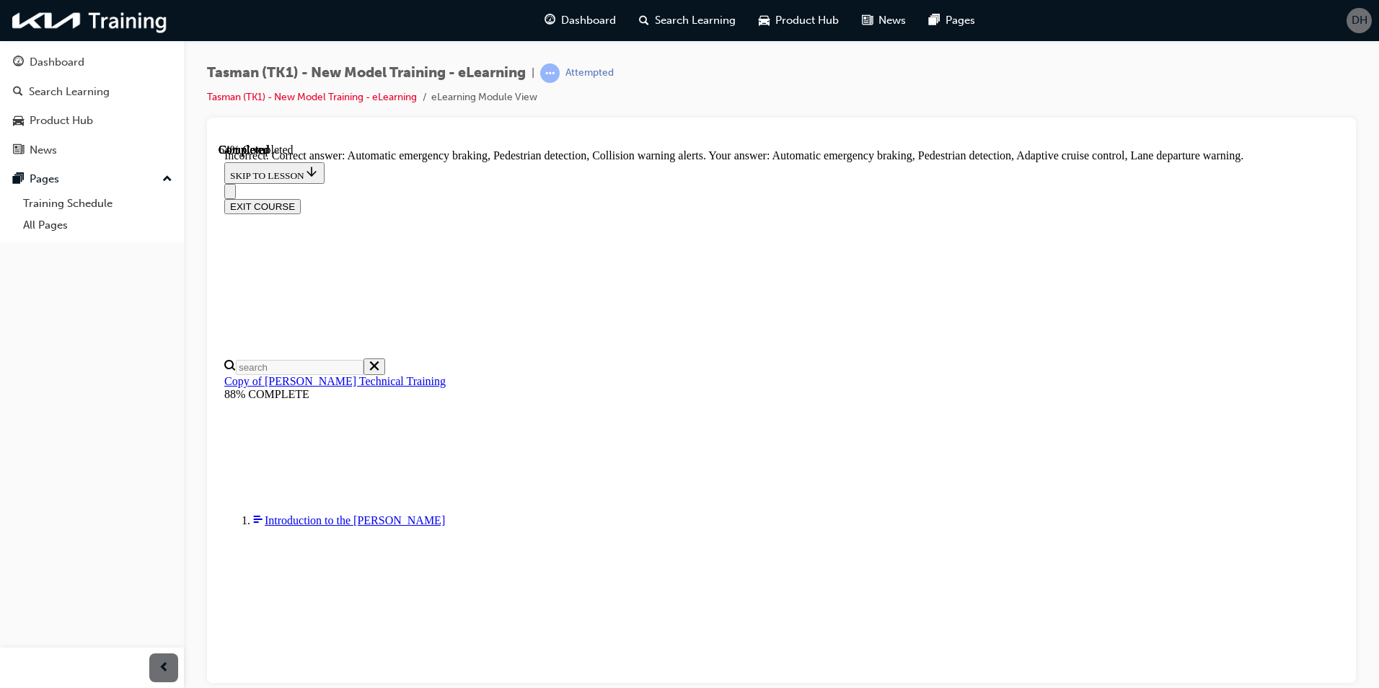
scroll to position [241, 0]
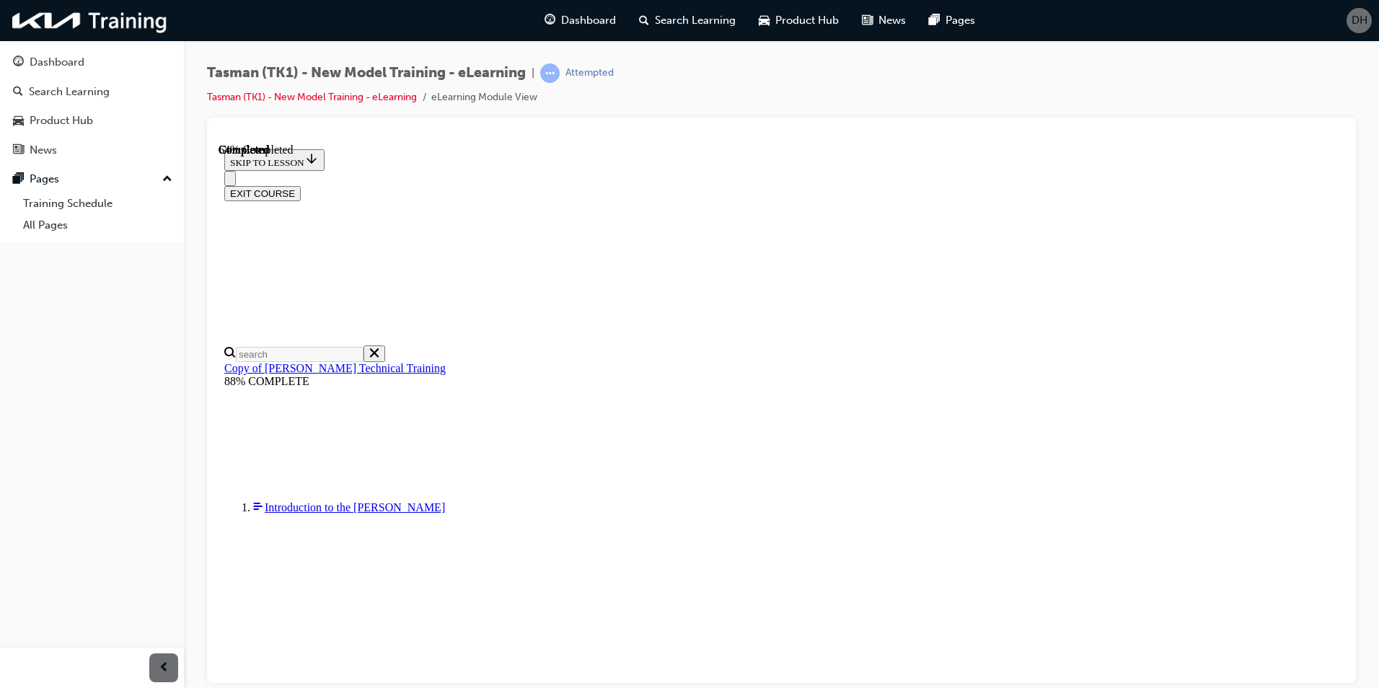
scroll to position [115, 0]
radio input "true"
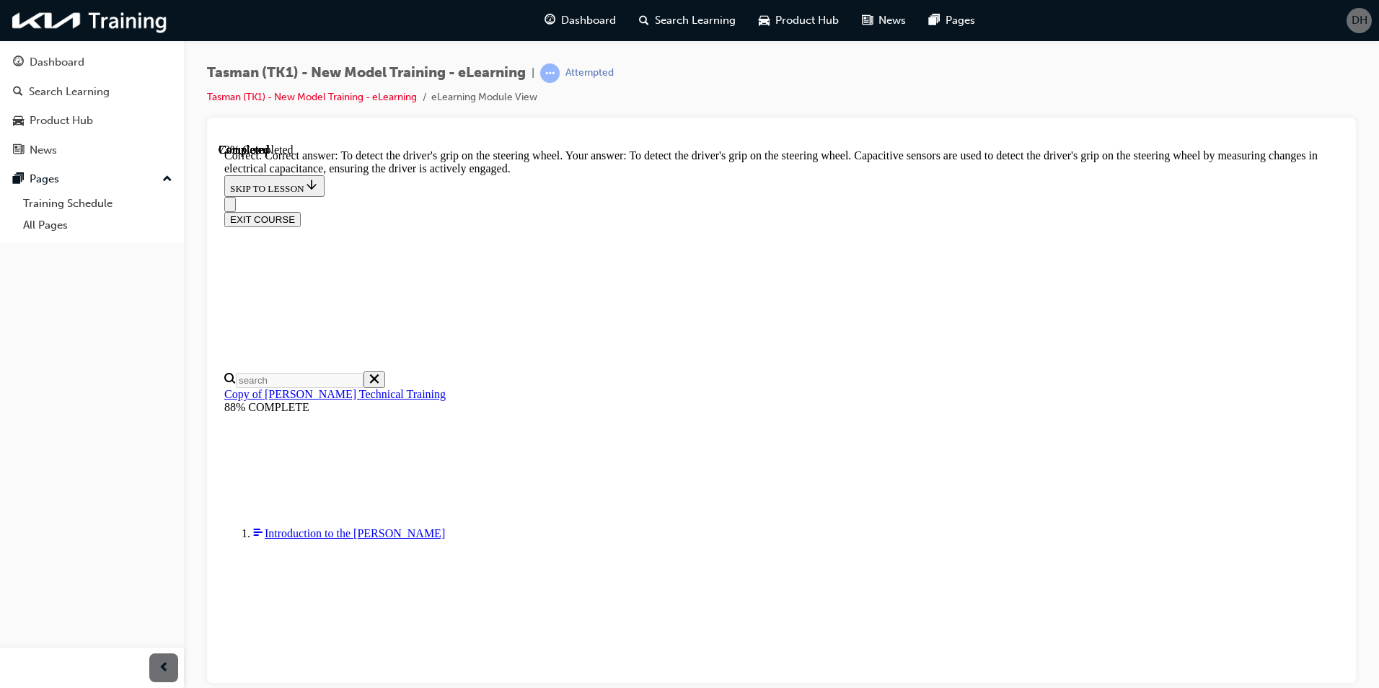
scroll to position [281, 0]
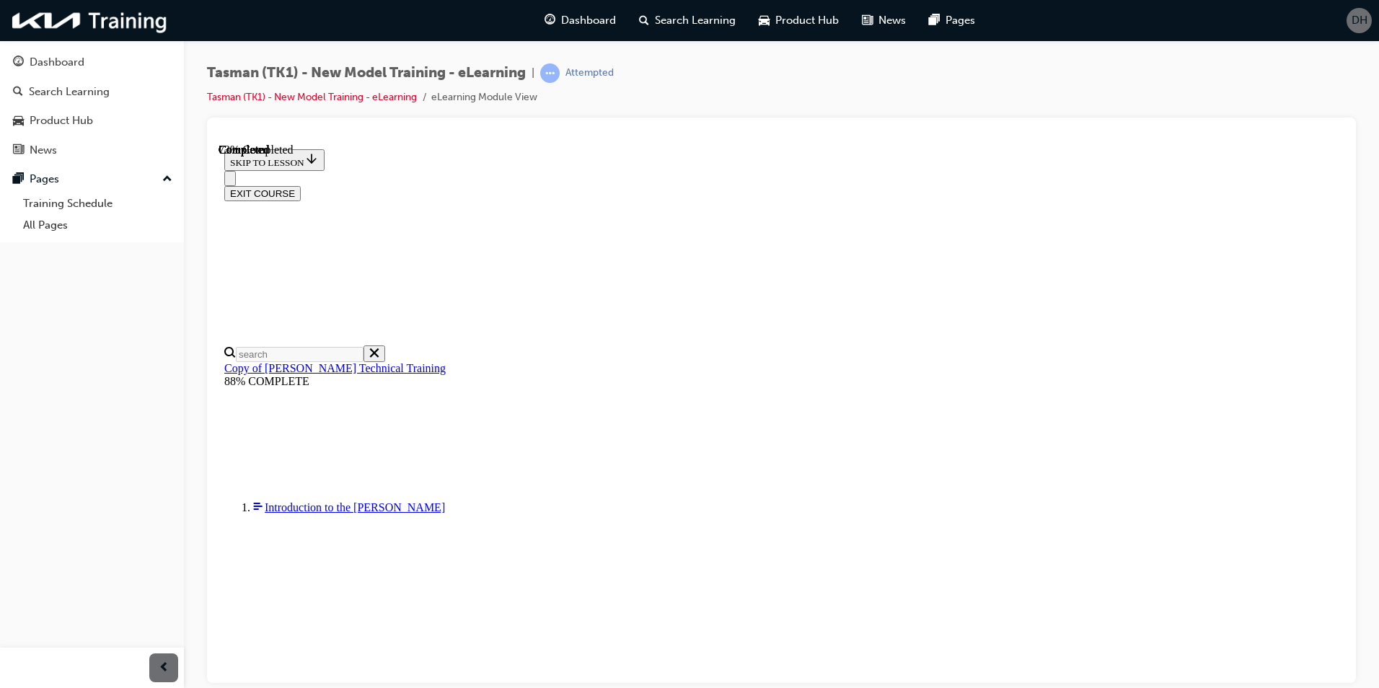
radio input "true"
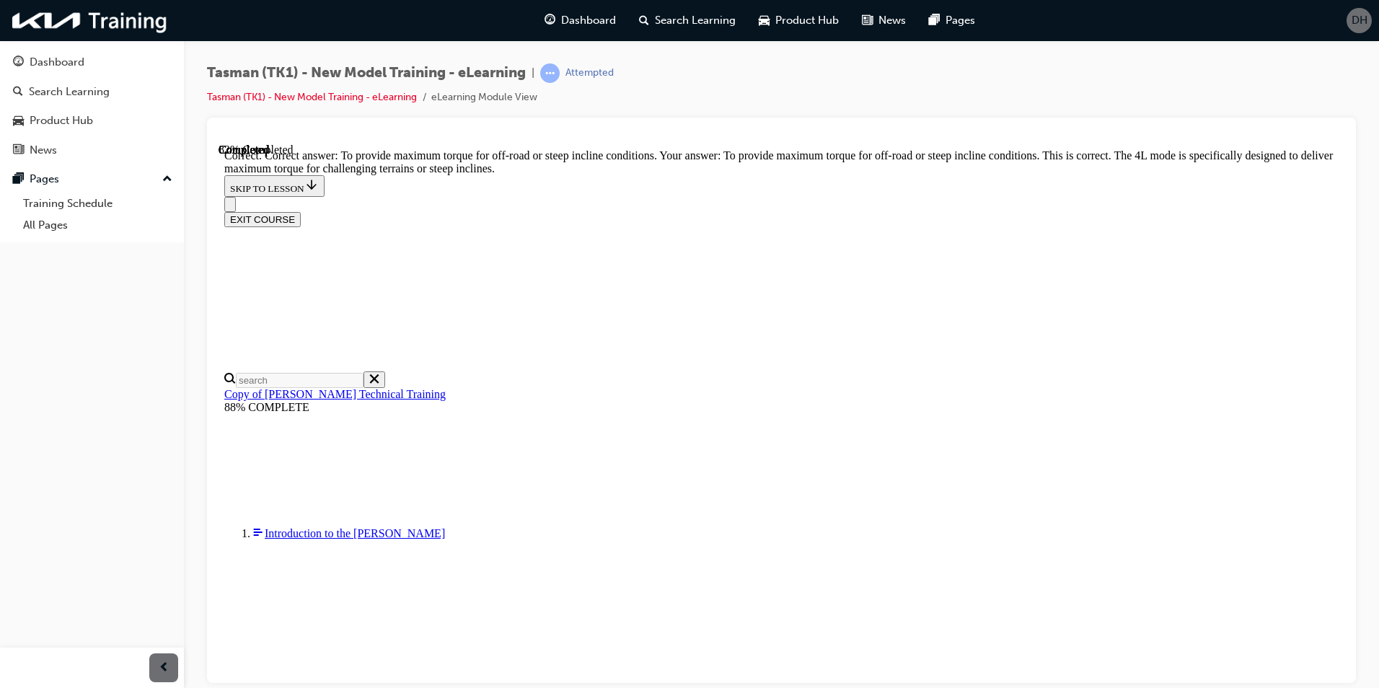
scroll to position [265, 0]
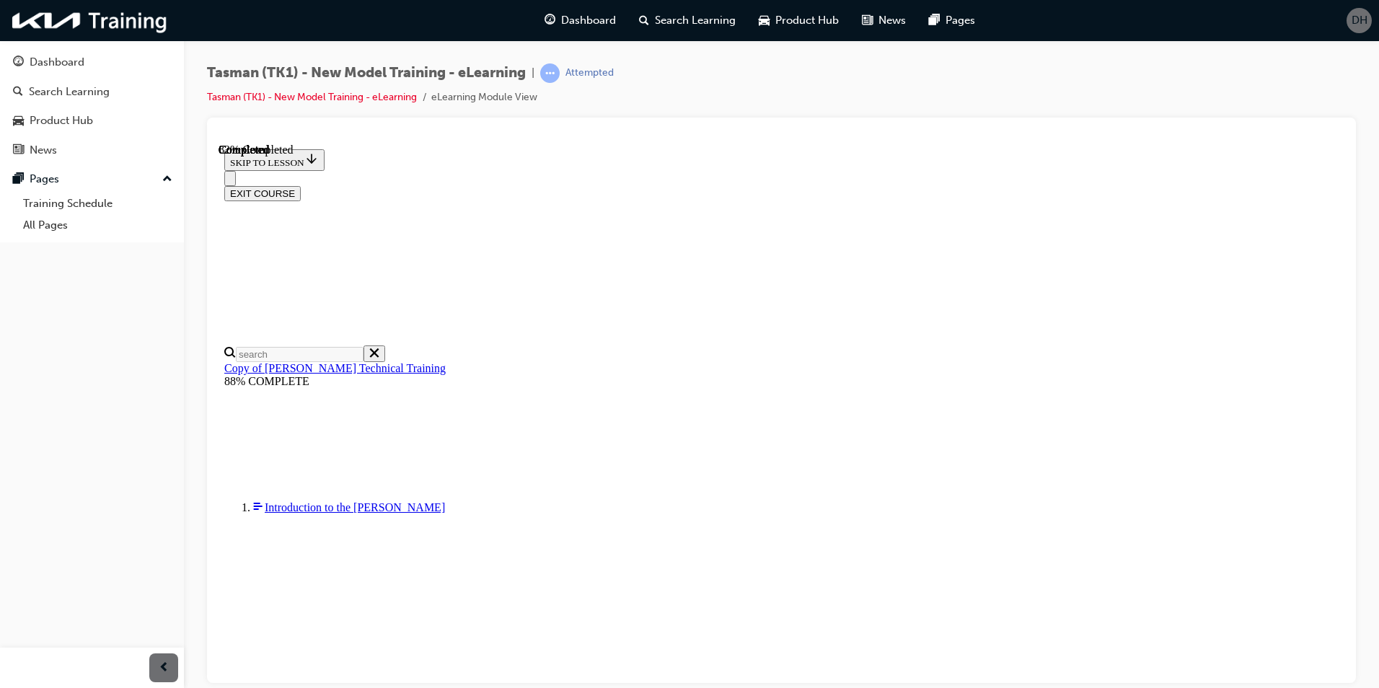
scroll to position [171, 0]
drag, startPoint x: 1041, startPoint y: 306, endPoint x: 847, endPoint y: 445, distance: 238.2
drag, startPoint x: 788, startPoint y: 451, endPoint x: 834, endPoint y: 296, distance: 162.5
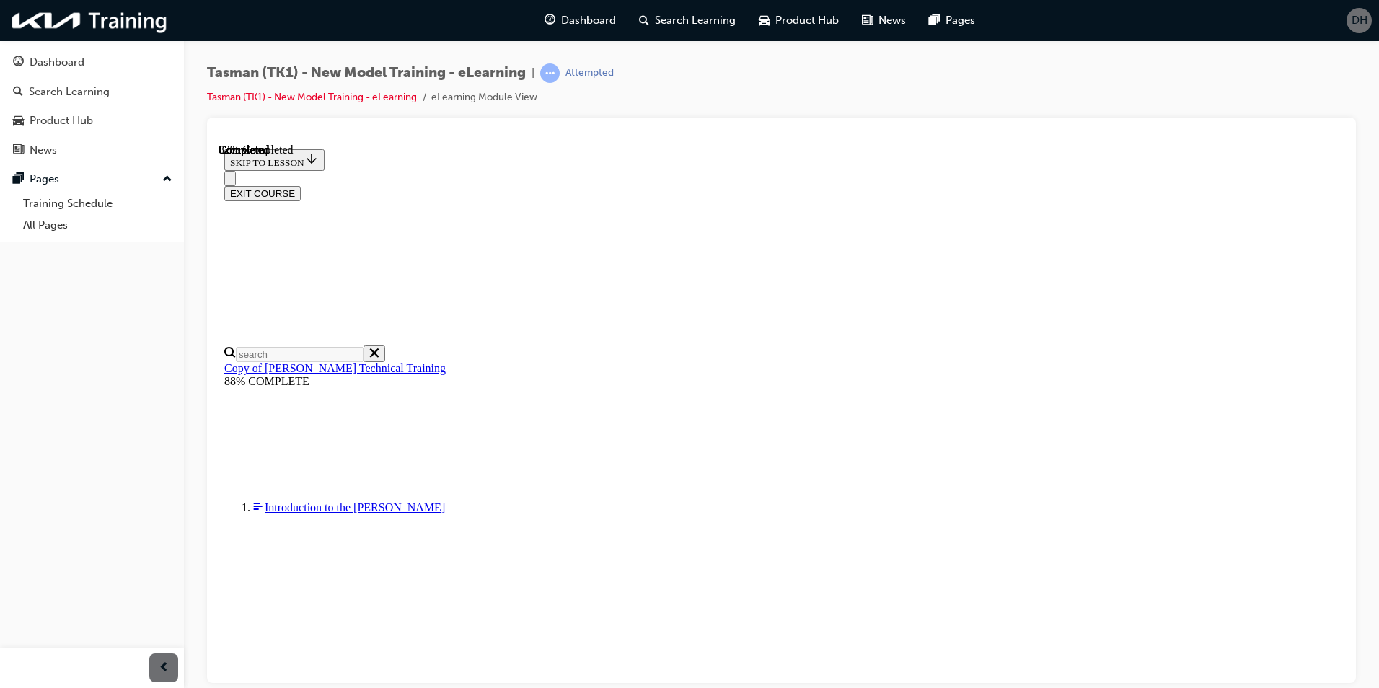
drag, startPoint x: 756, startPoint y: 538, endPoint x: 803, endPoint y: 384, distance: 161.1
drag, startPoint x: 730, startPoint y: 457, endPoint x: 772, endPoint y: 534, distance: 88.1
drag, startPoint x: 760, startPoint y: 467, endPoint x: 800, endPoint y: 466, distance: 39.7
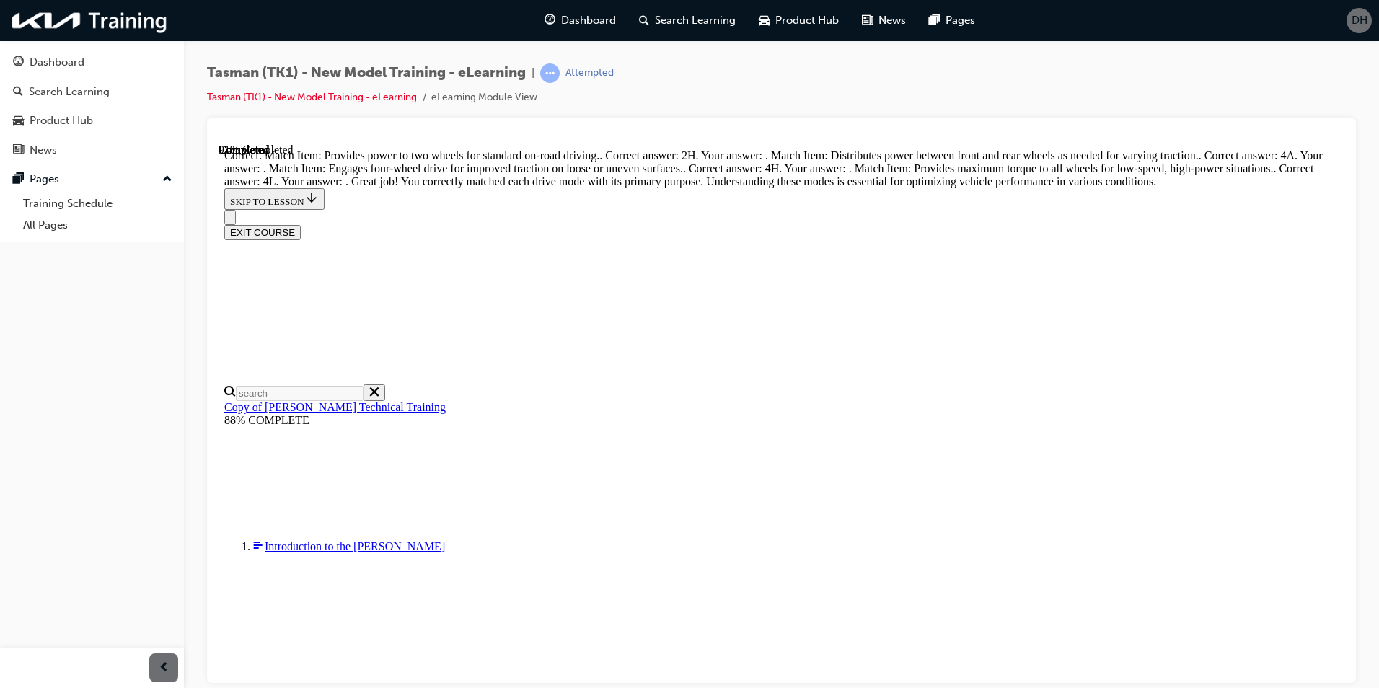
scroll to position [441, 0]
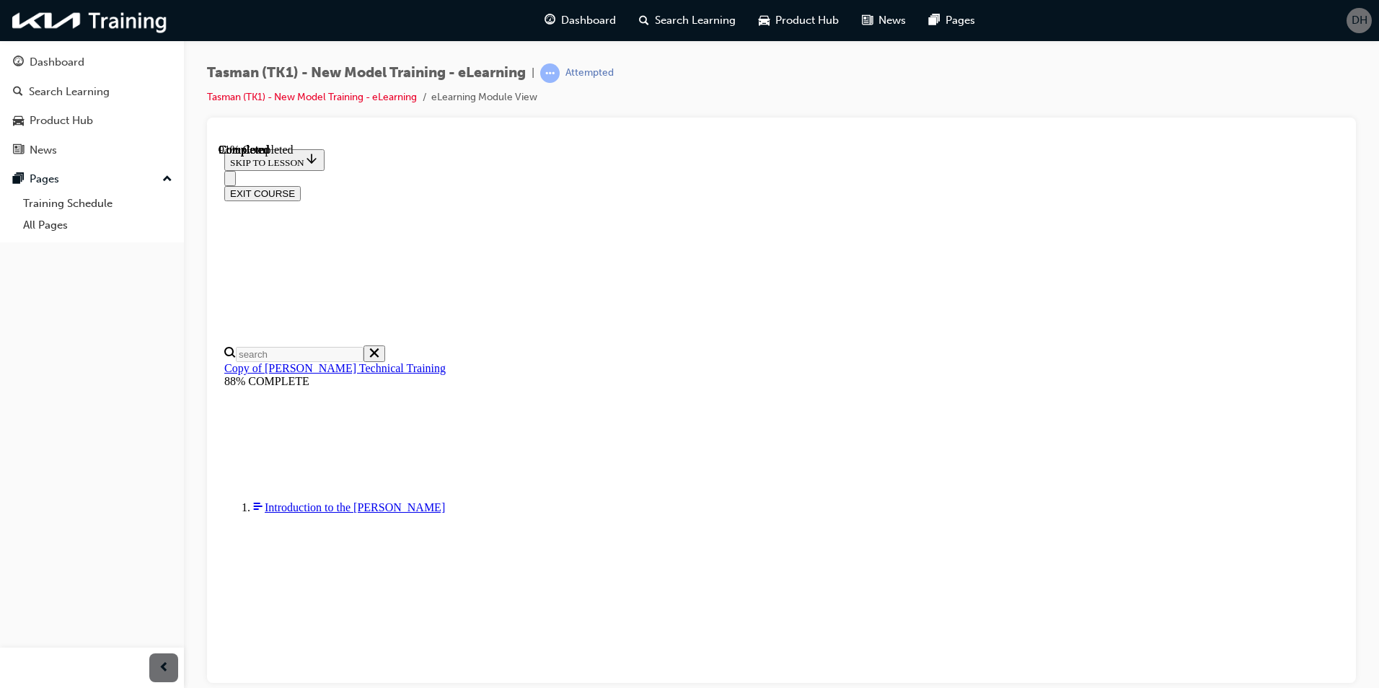
scroll to position [361, 0]
drag, startPoint x: 800, startPoint y: 570, endPoint x: 846, endPoint y: 464, distance: 115.6
drag, startPoint x: 832, startPoint y: 223, endPoint x: 878, endPoint y: 221, distance: 46.2
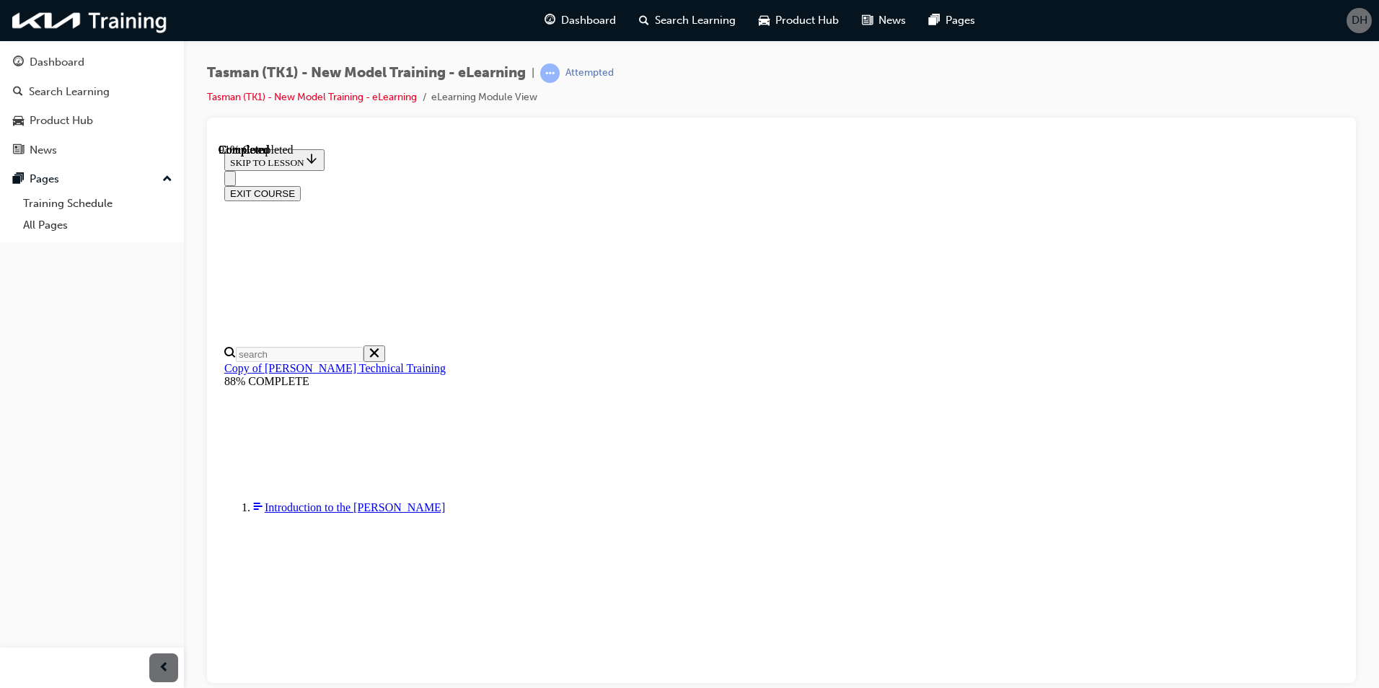
drag, startPoint x: 711, startPoint y: 314, endPoint x: 759, endPoint y: 630, distance: 319.5
drag, startPoint x: 787, startPoint y: 328, endPoint x: 829, endPoint y: 325, distance: 41.9
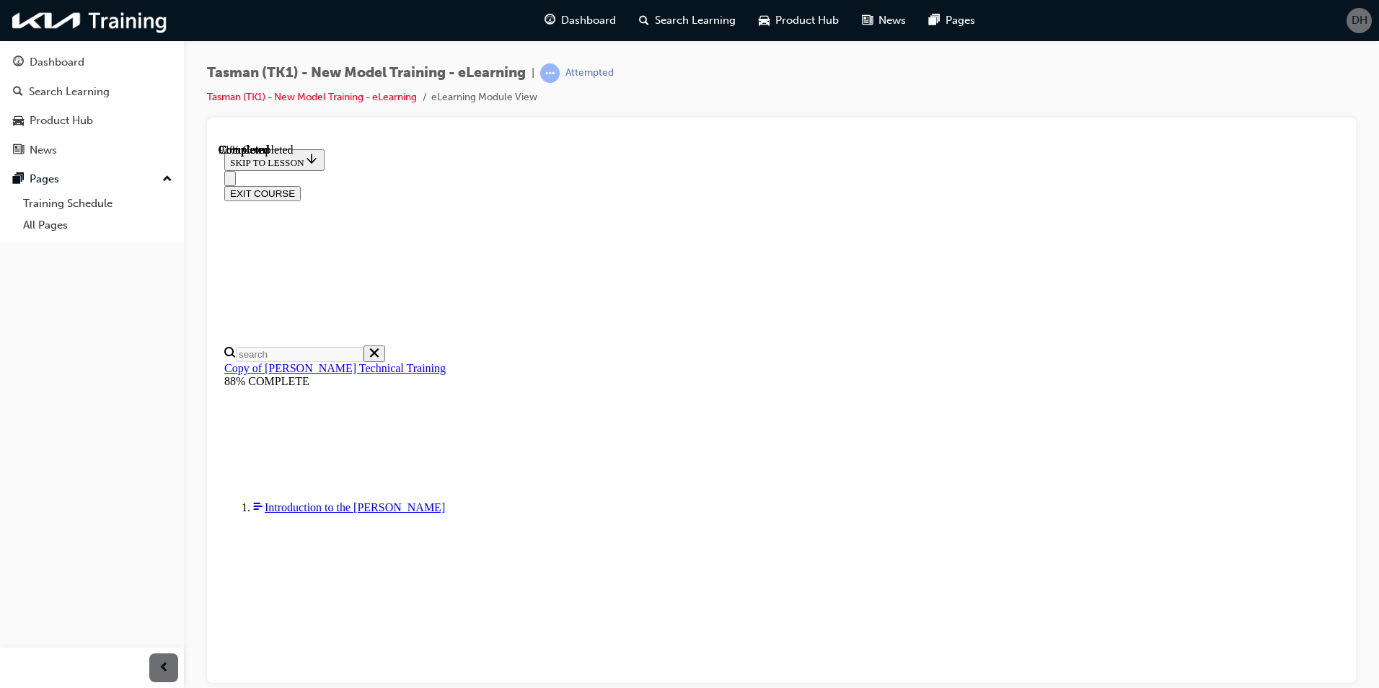
drag, startPoint x: 782, startPoint y: 422, endPoint x: 827, endPoint y: 414, distance: 45.4
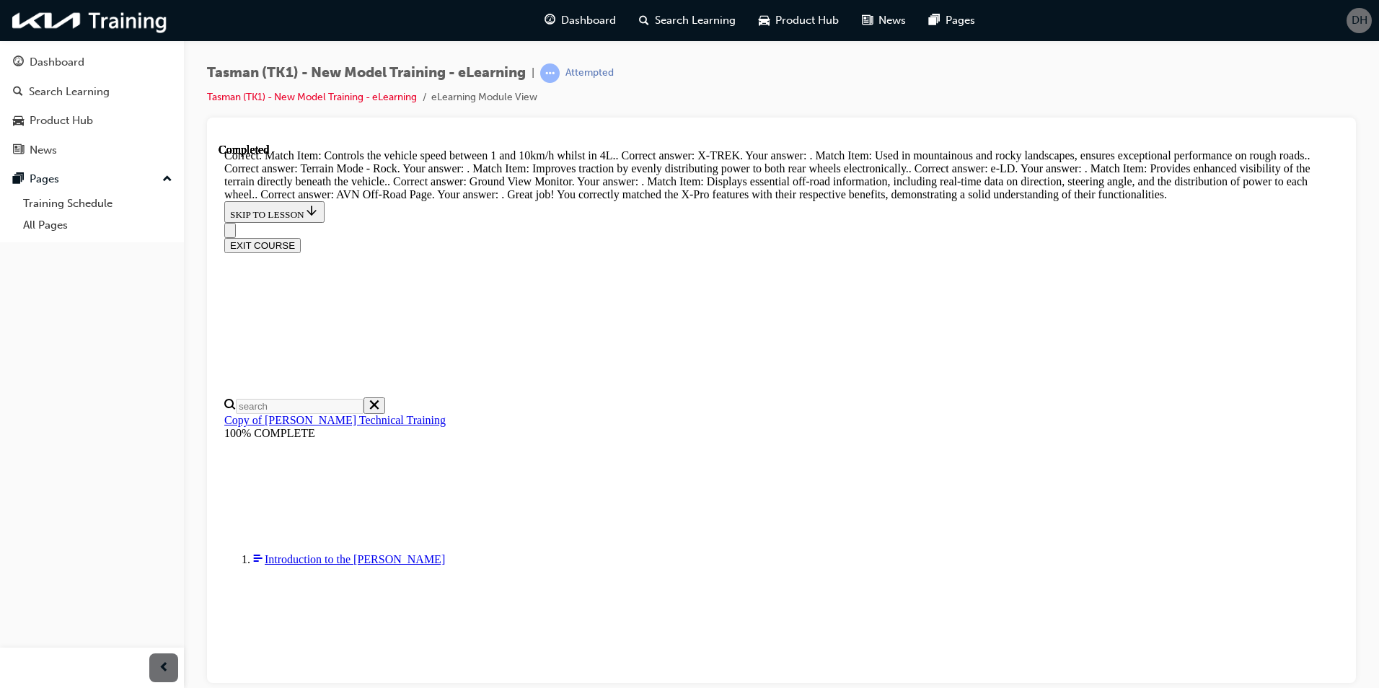
scroll to position [695, 0]
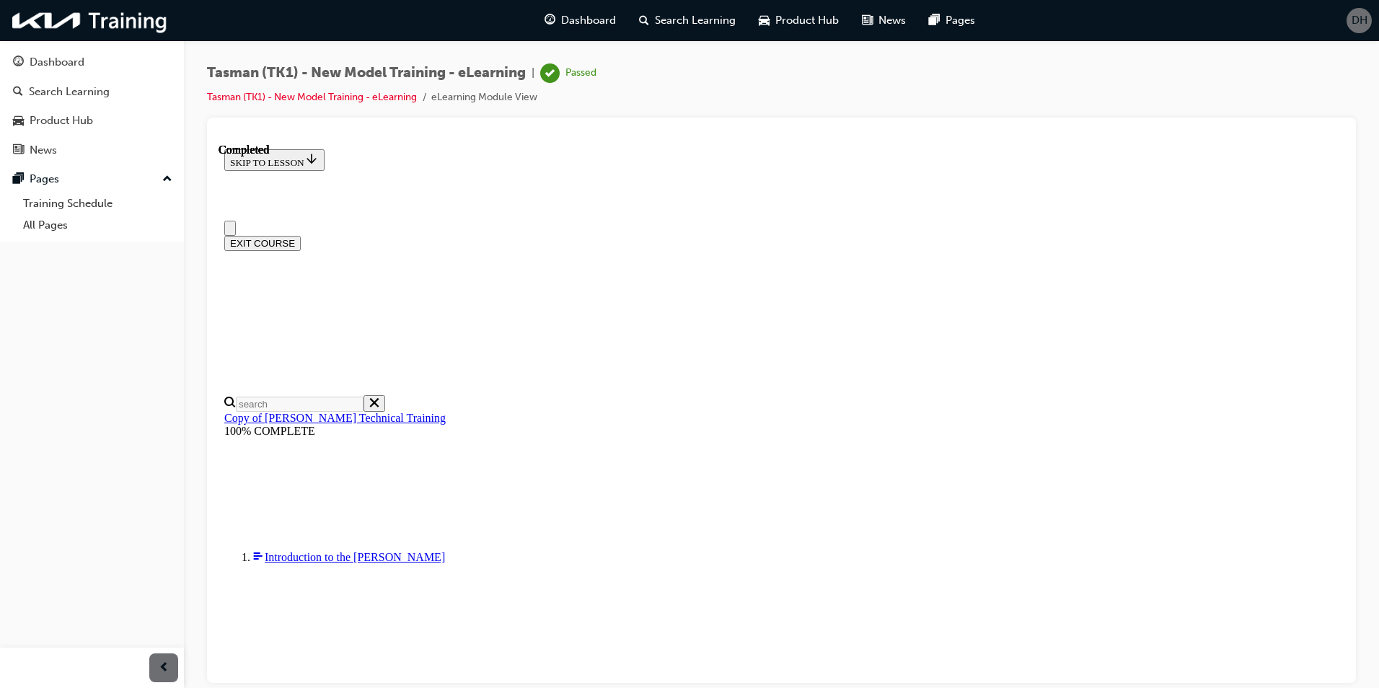
scroll to position [243, 0]
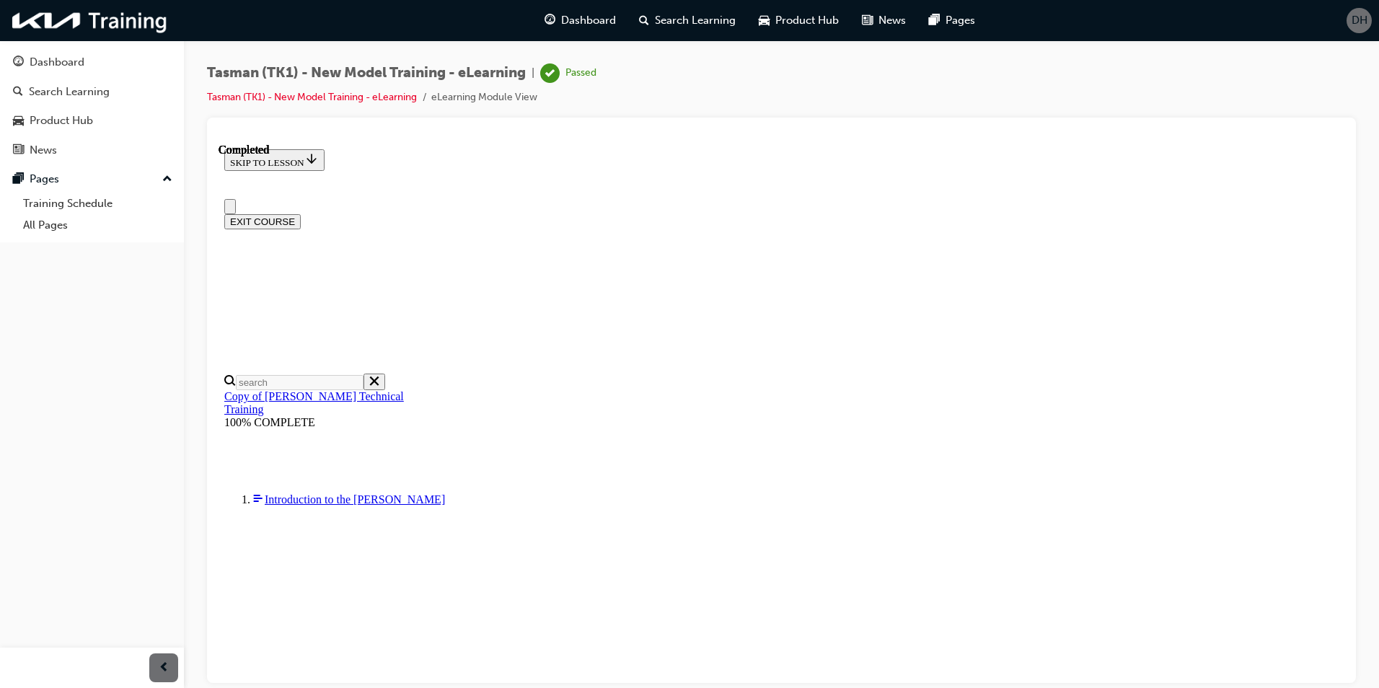
scroll to position [0, 0]
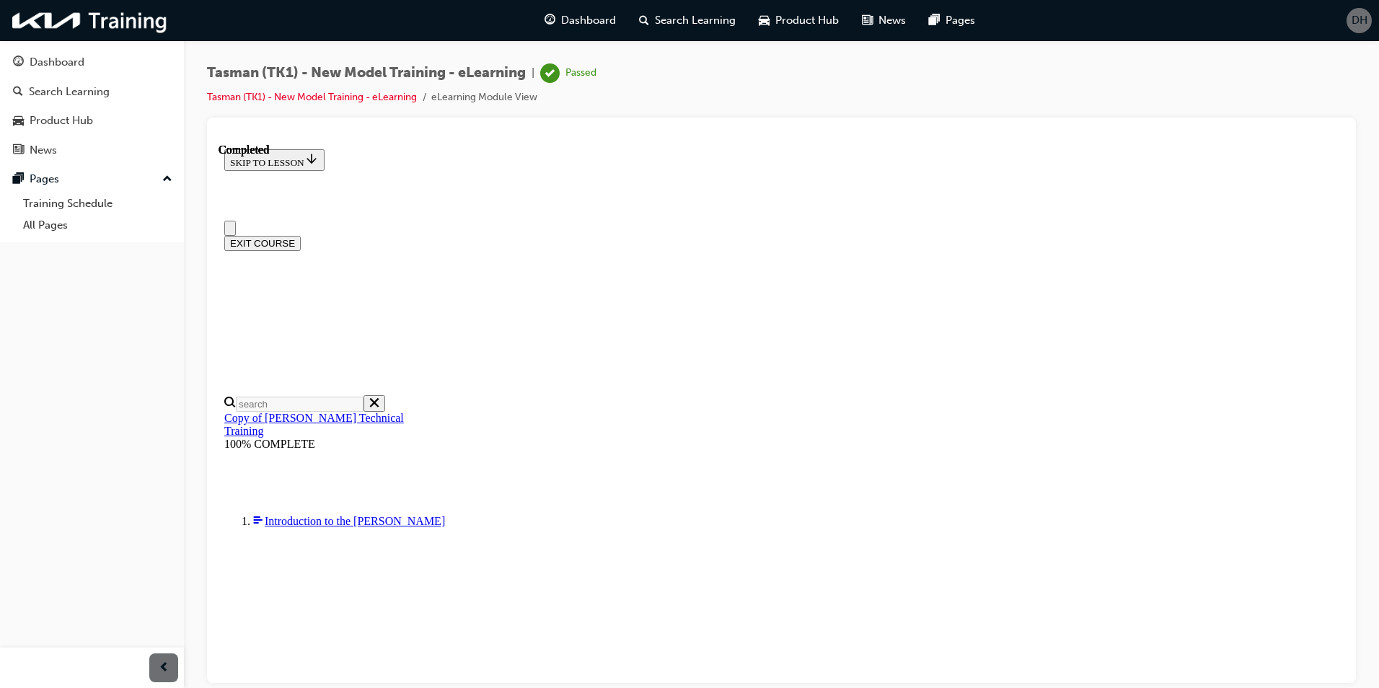
click at [301, 235] on button "EXIT COURSE" at bounding box center [262, 242] width 76 height 15
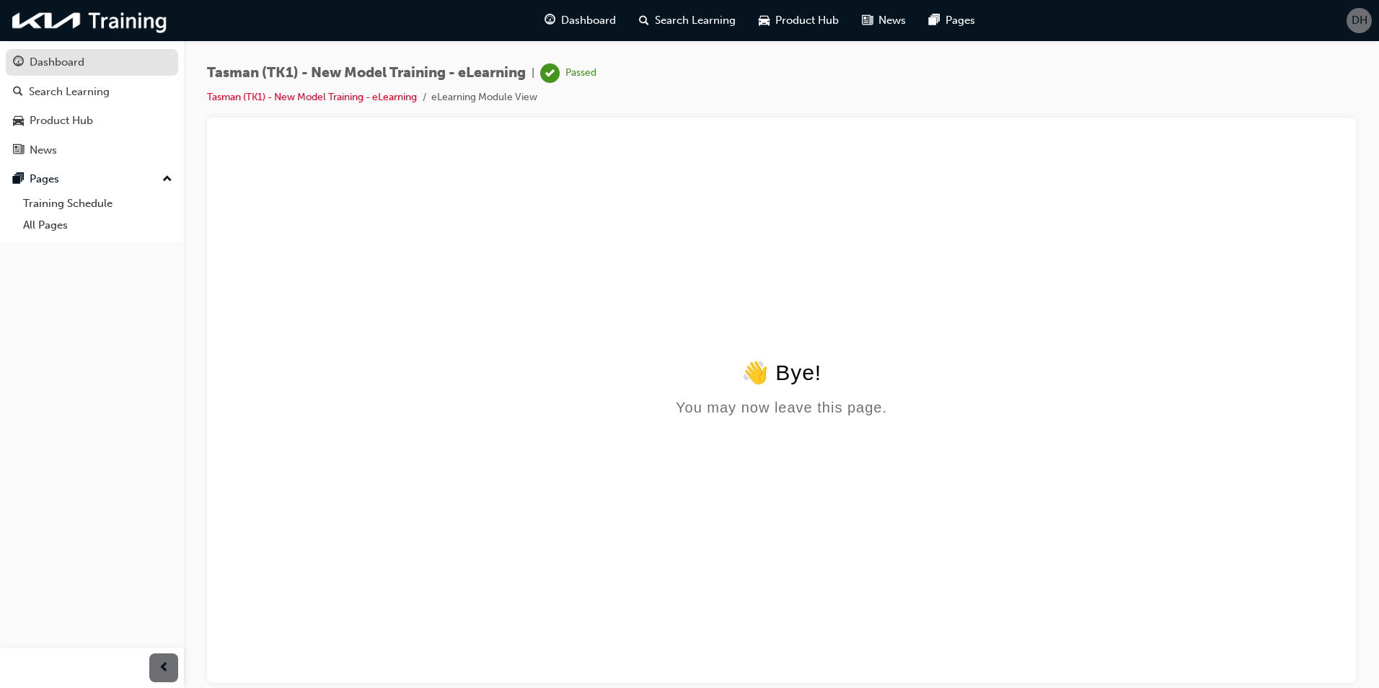
click at [50, 64] on div "Dashboard" at bounding box center [57, 62] width 55 height 17
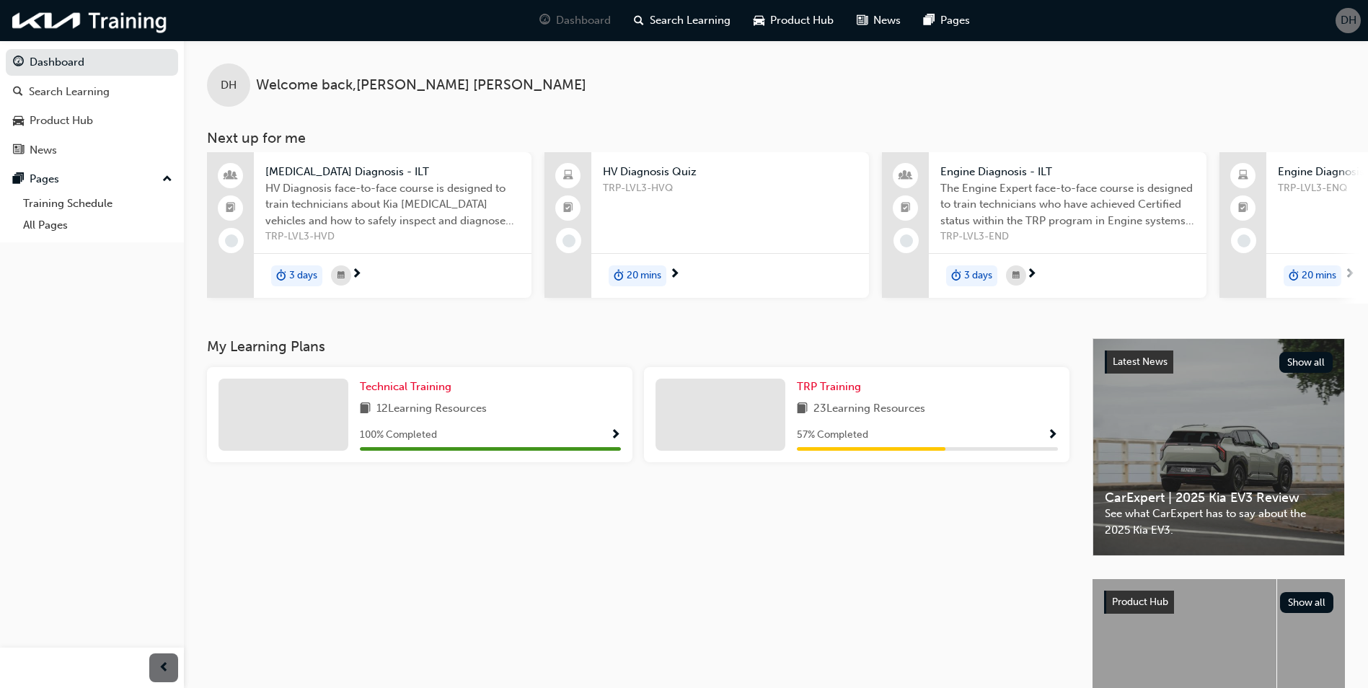
click at [1350, 19] on span "DH" at bounding box center [1349, 20] width 16 height 17
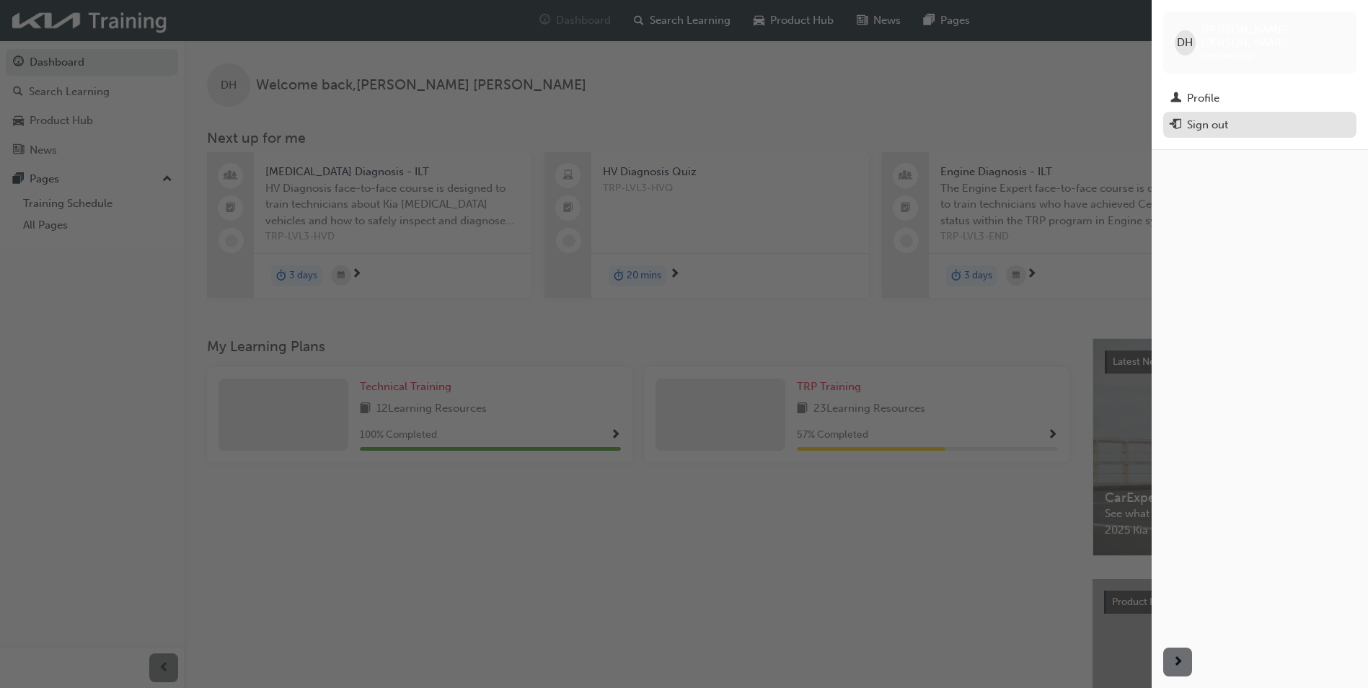
click at [1204, 117] on div "Sign out" at bounding box center [1207, 125] width 41 height 17
